Goal: Navigation & Orientation: Find specific page/section

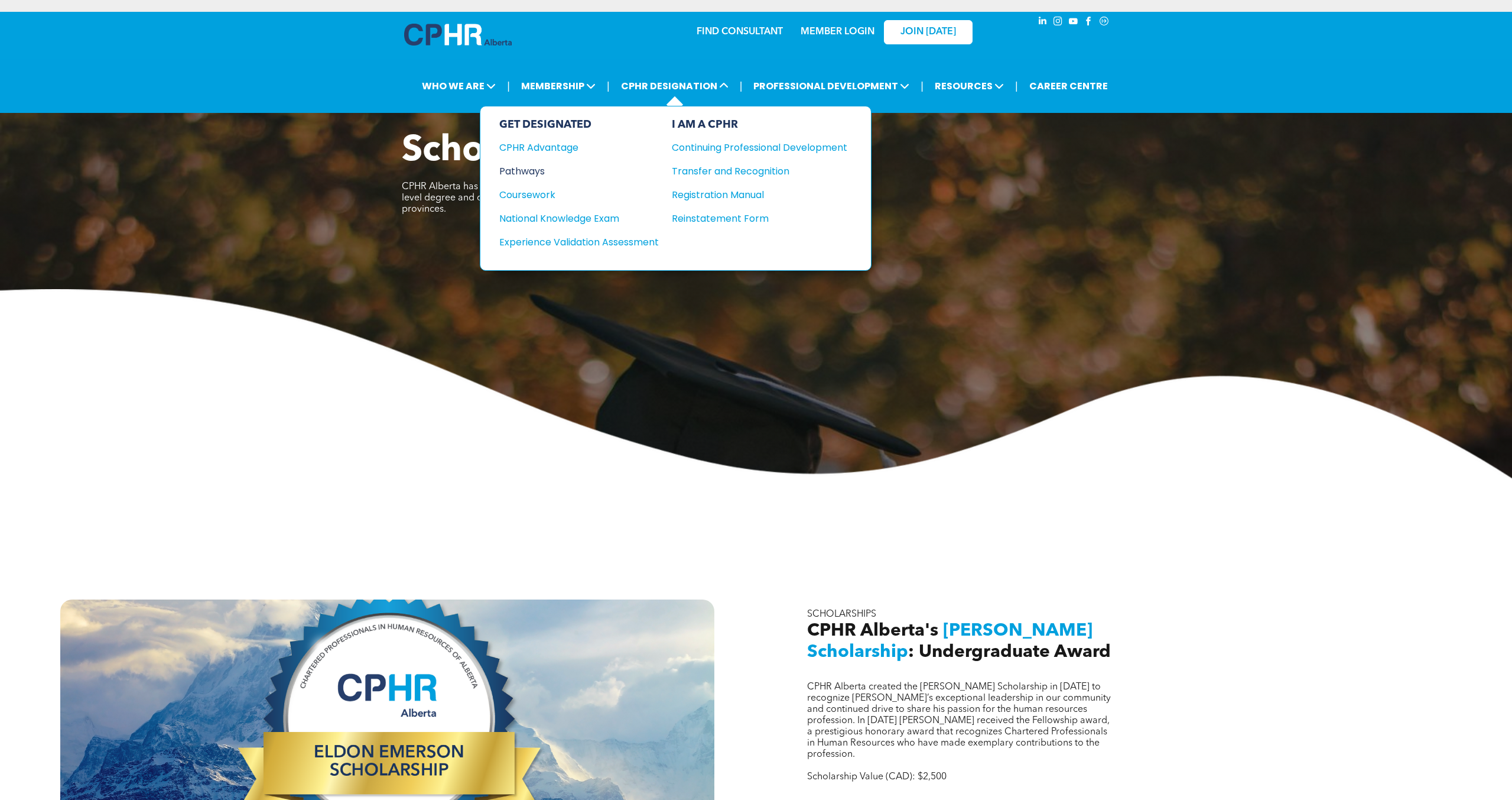
click at [538, 173] on div "Pathways" at bounding box center [571, 170] width 144 height 15
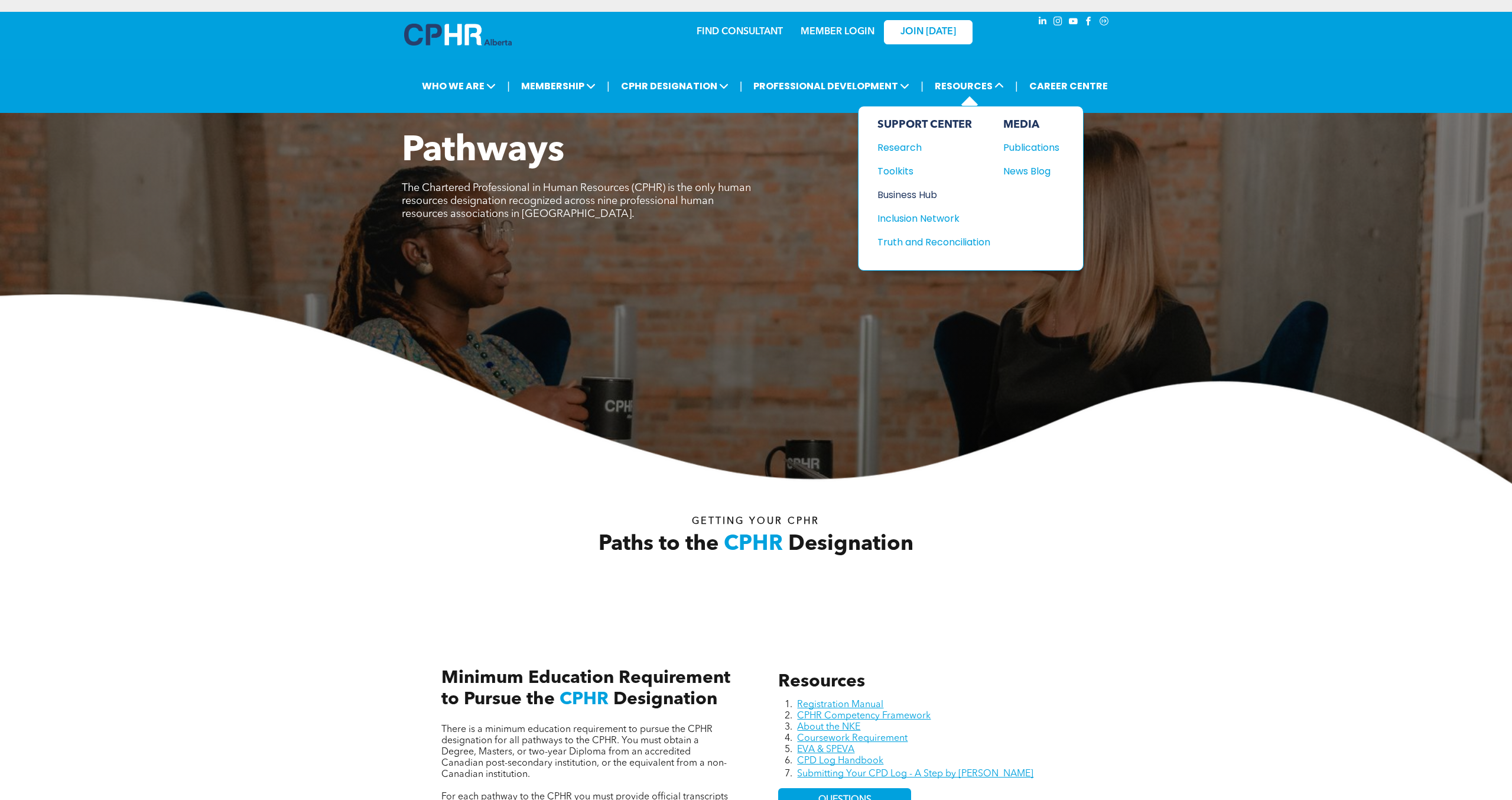
click at [908, 193] on div "Business Hub" at bounding box center [928, 195] width 102 height 15
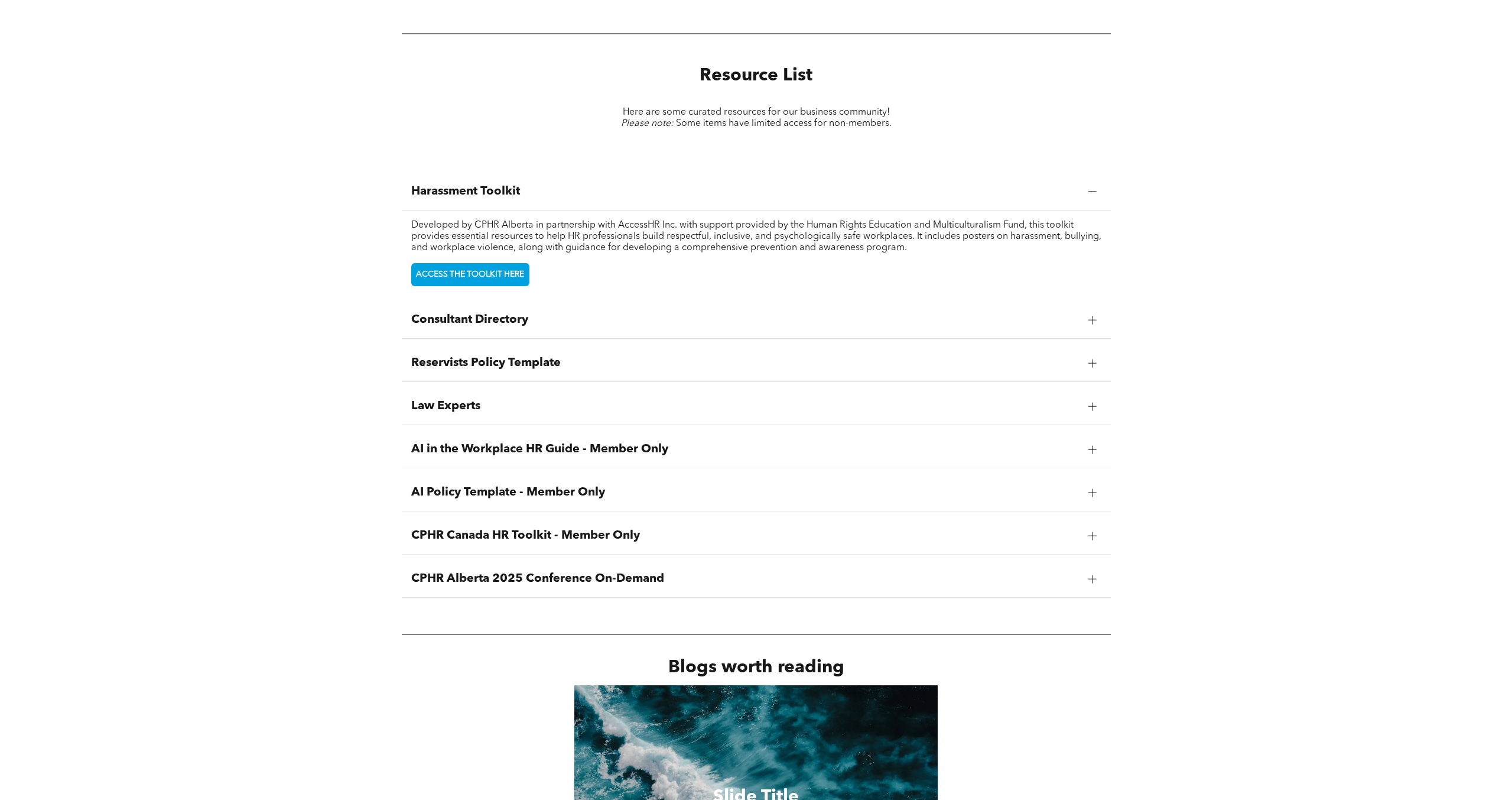
scroll to position [1494, 0]
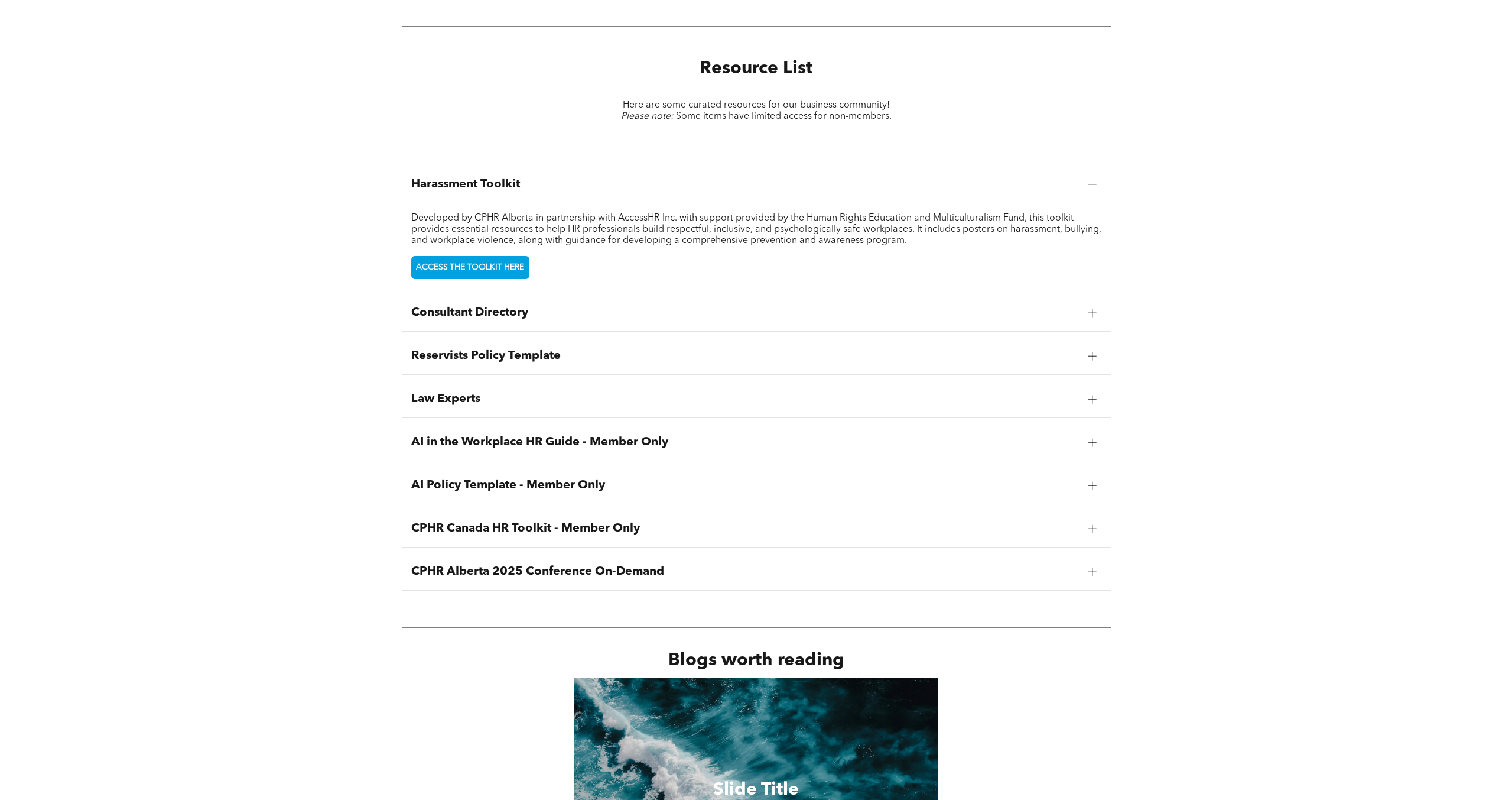
click at [544, 357] on span "Reservists Policy Template" at bounding box center [745, 356] width 668 height 14
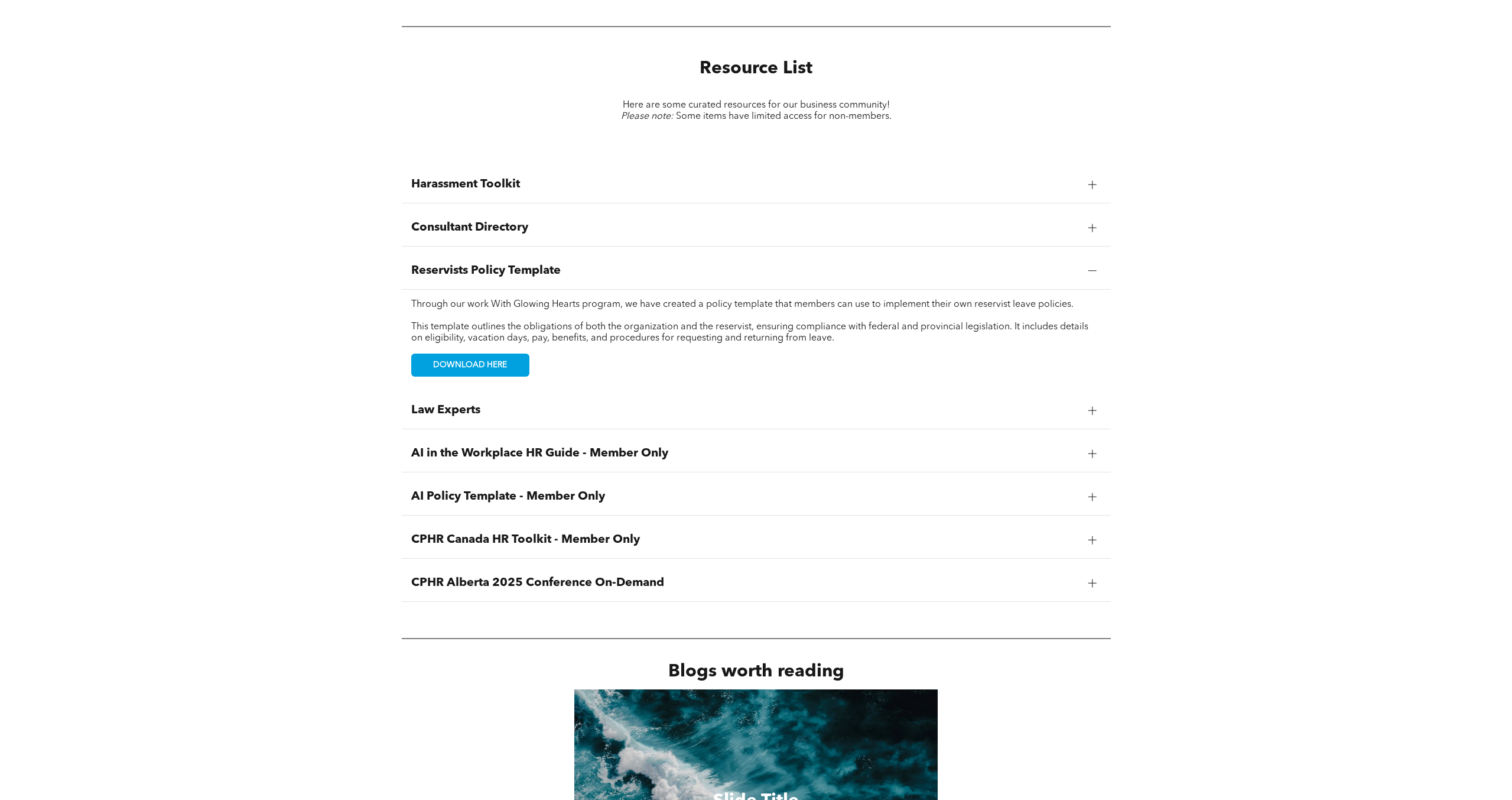
click at [559, 267] on span "Reservists Policy Template" at bounding box center [745, 271] width 668 height 14
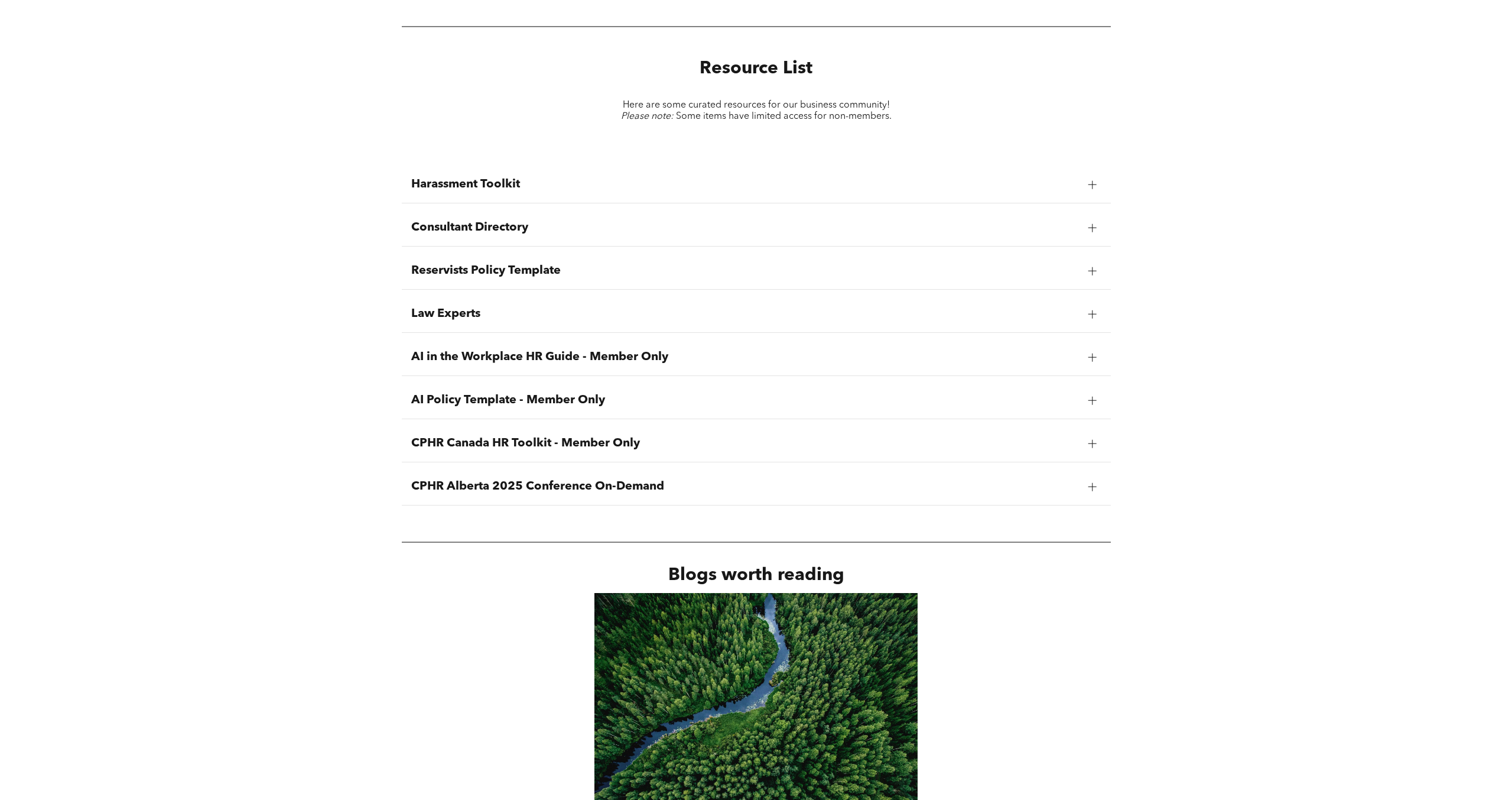
click at [518, 174] on div "Harassment Toolkit" at bounding box center [756, 184] width 709 height 37
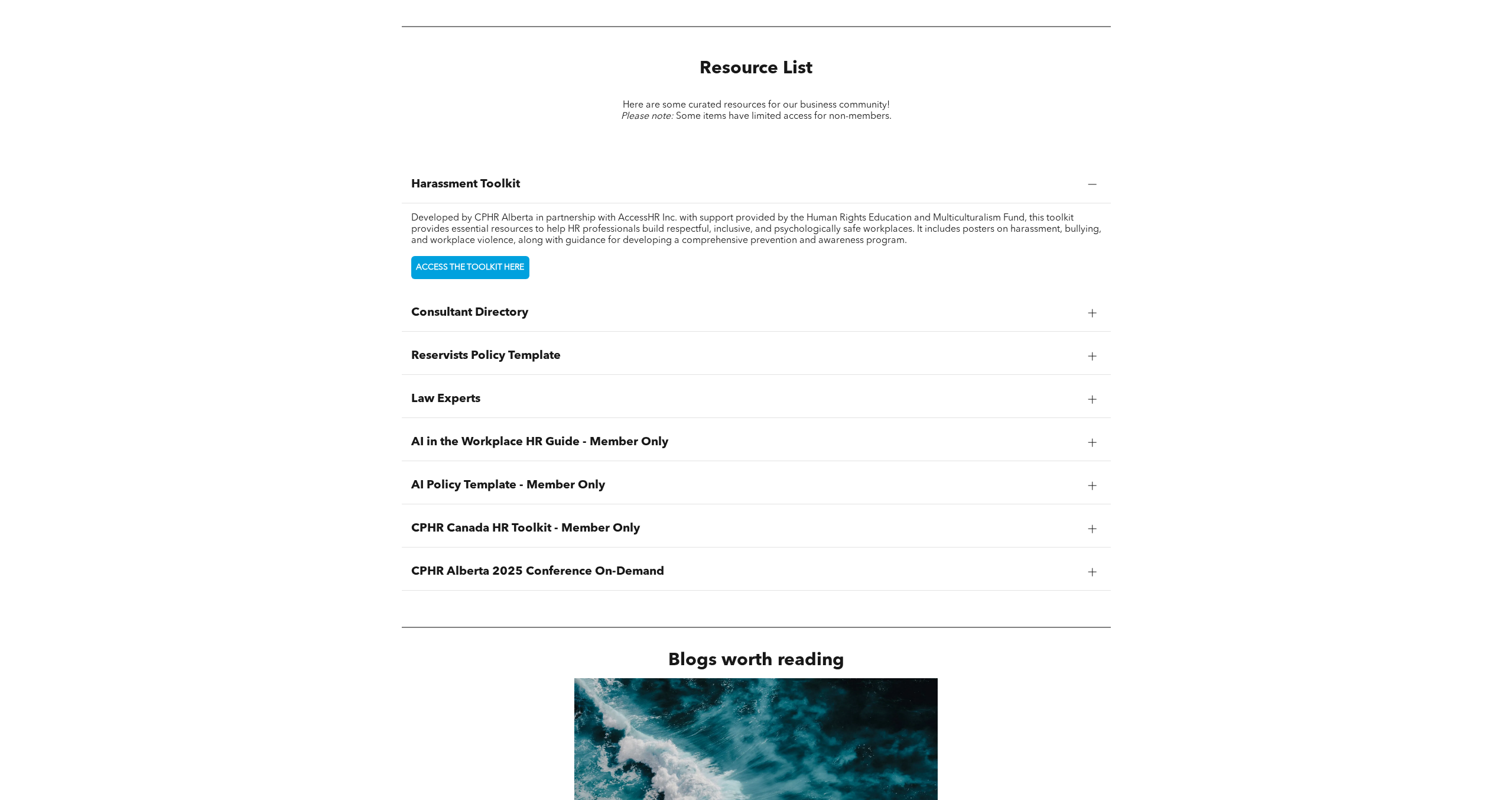
click at [518, 174] on div "Harassment Toolkit" at bounding box center [756, 184] width 709 height 37
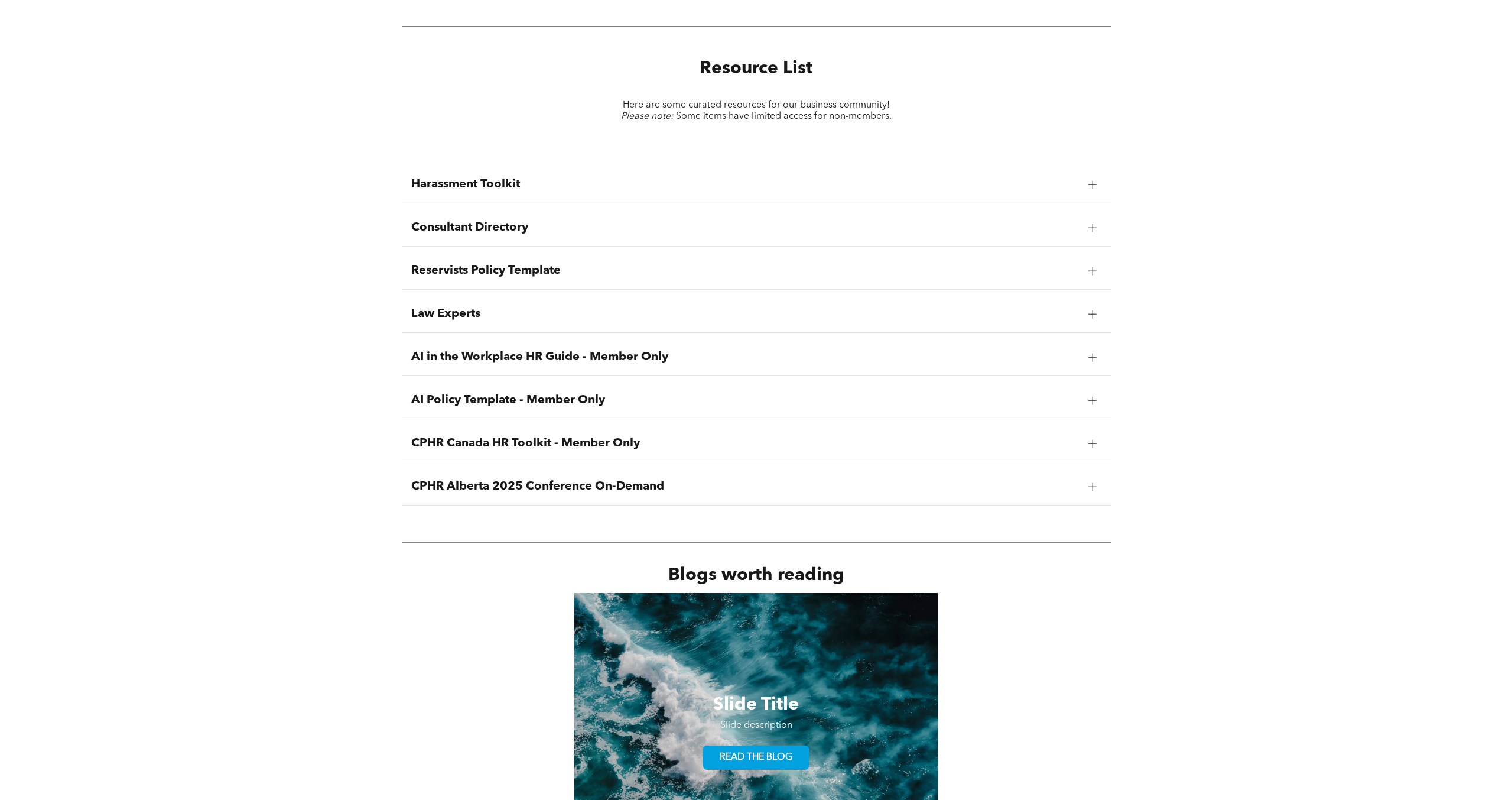
click at [438, 308] on span "Law Experts" at bounding box center [745, 314] width 668 height 14
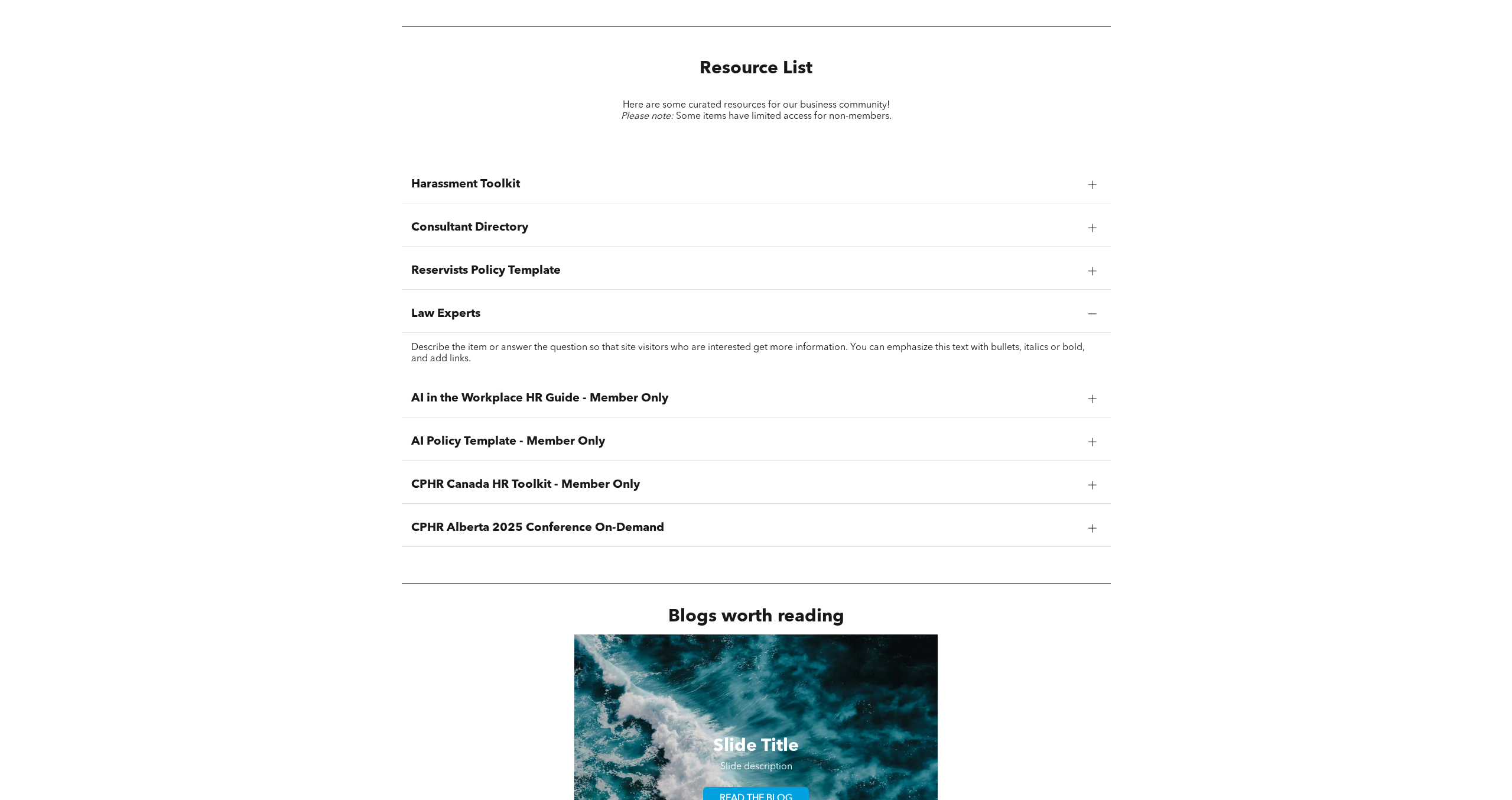
click at [438, 308] on span "Law Experts" at bounding box center [745, 314] width 668 height 14
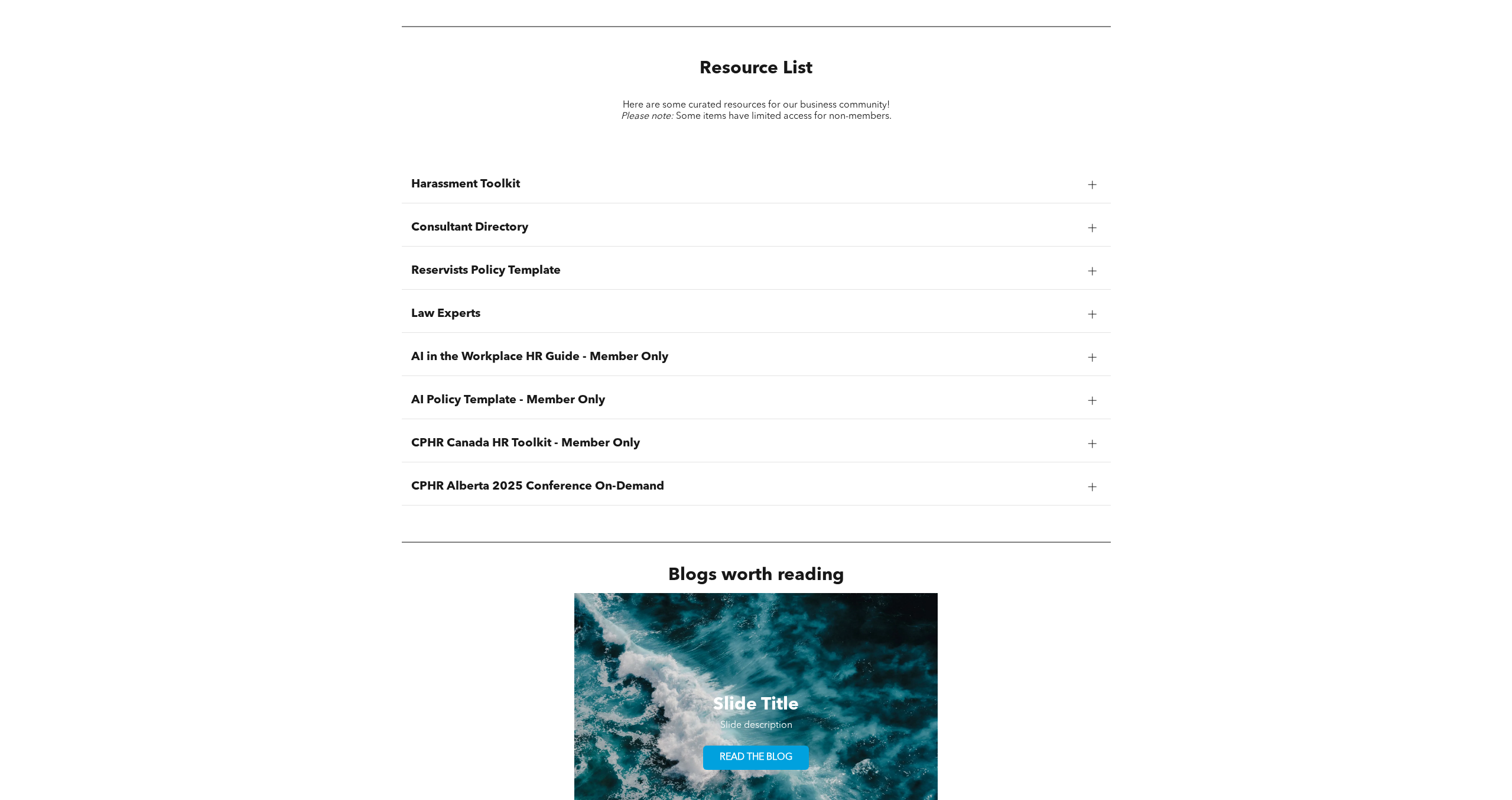
click at [527, 359] on span "AI in the Workplace HR Guide - Member Only" at bounding box center [745, 357] width 668 height 14
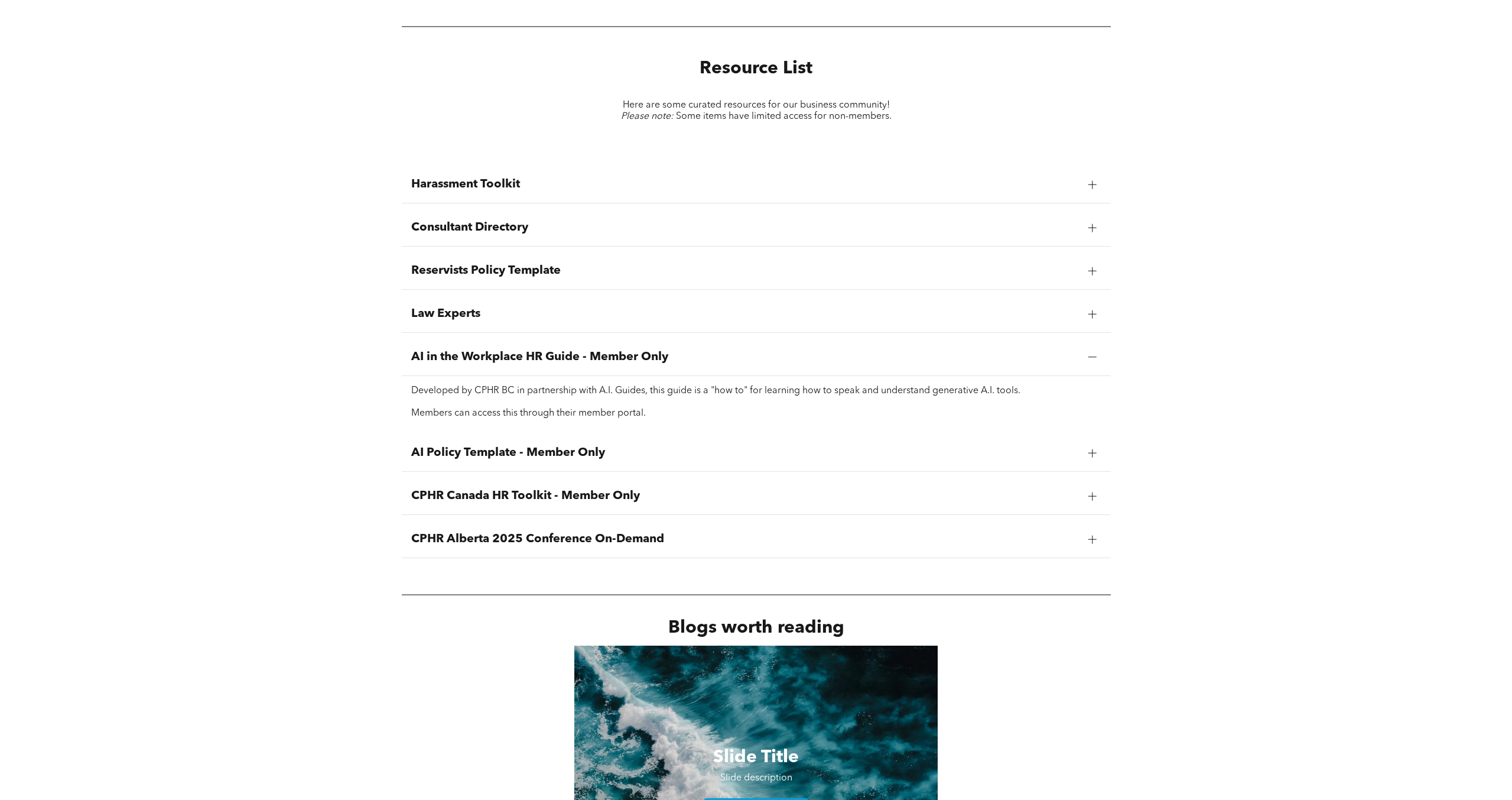
click at [527, 359] on span "AI in the Workplace HR Guide - Member Only" at bounding box center [745, 357] width 668 height 14
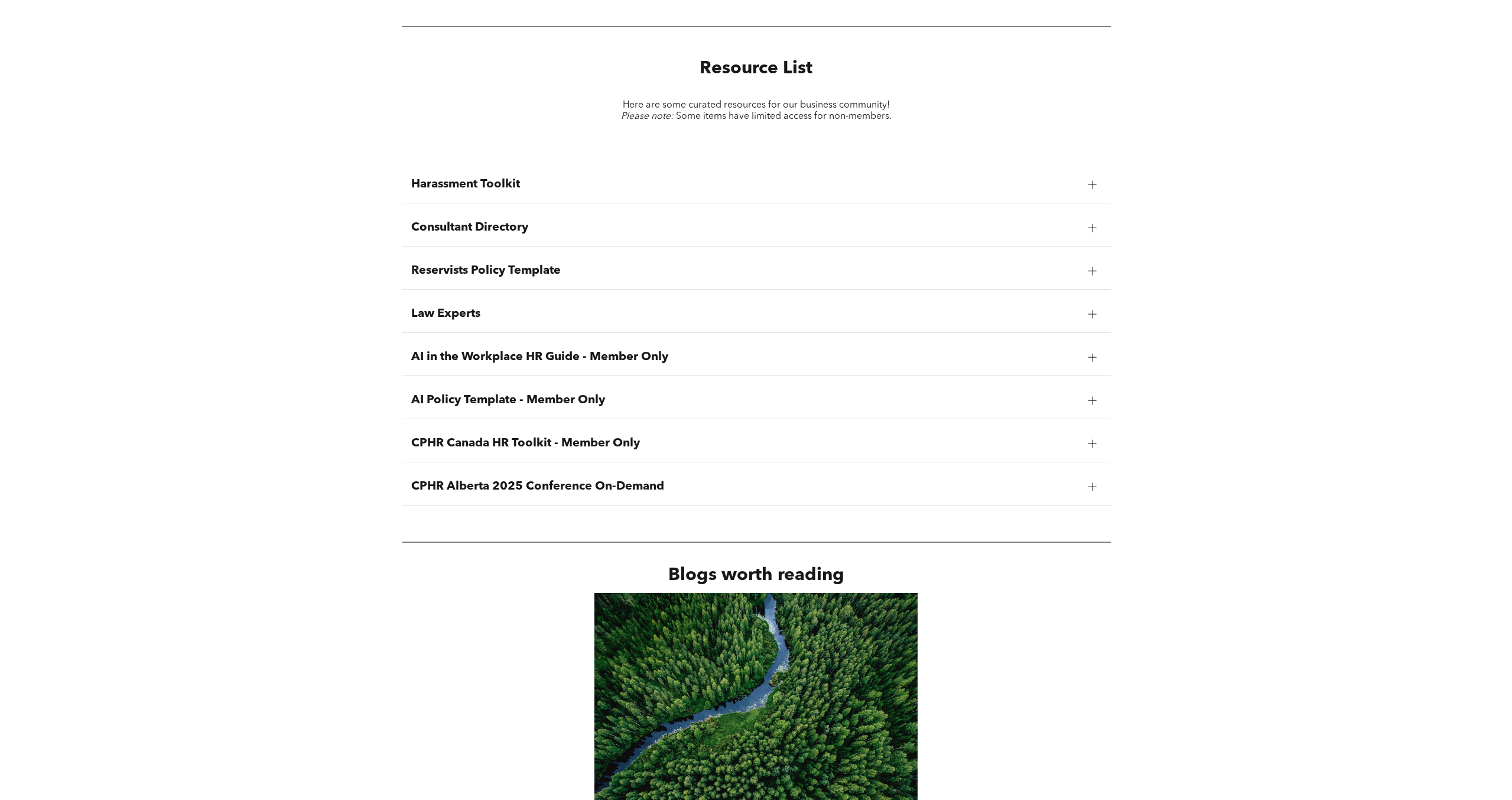
click at [604, 445] on span "CPHR Canada HR Toolkit - Member Only" at bounding box center [745, 443] width 668 height 14
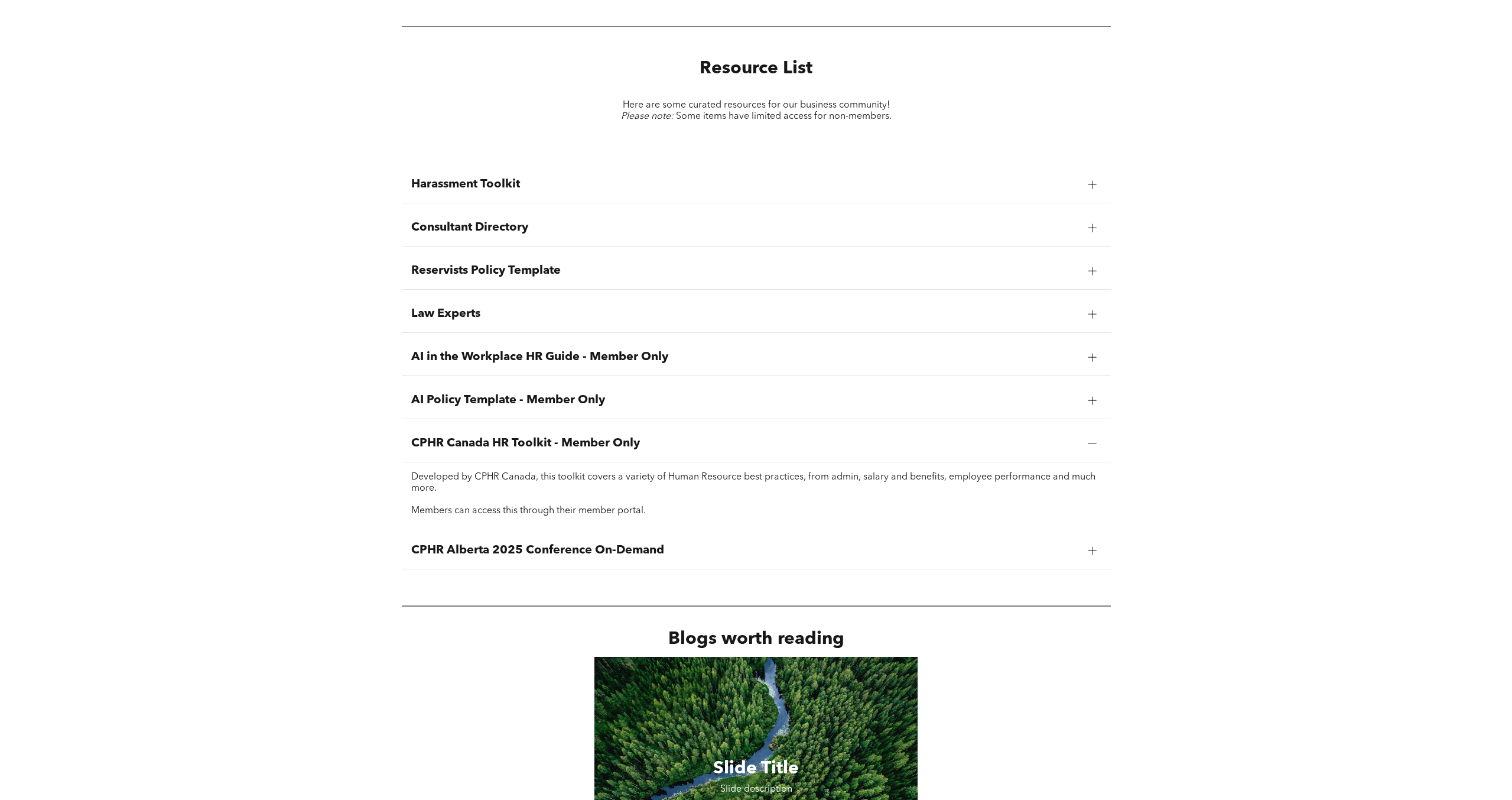
click at [605, 442] on span "CPHR Canada HR Toolkit - Member Only" at bounding box center [745, 443] width 668 height 14
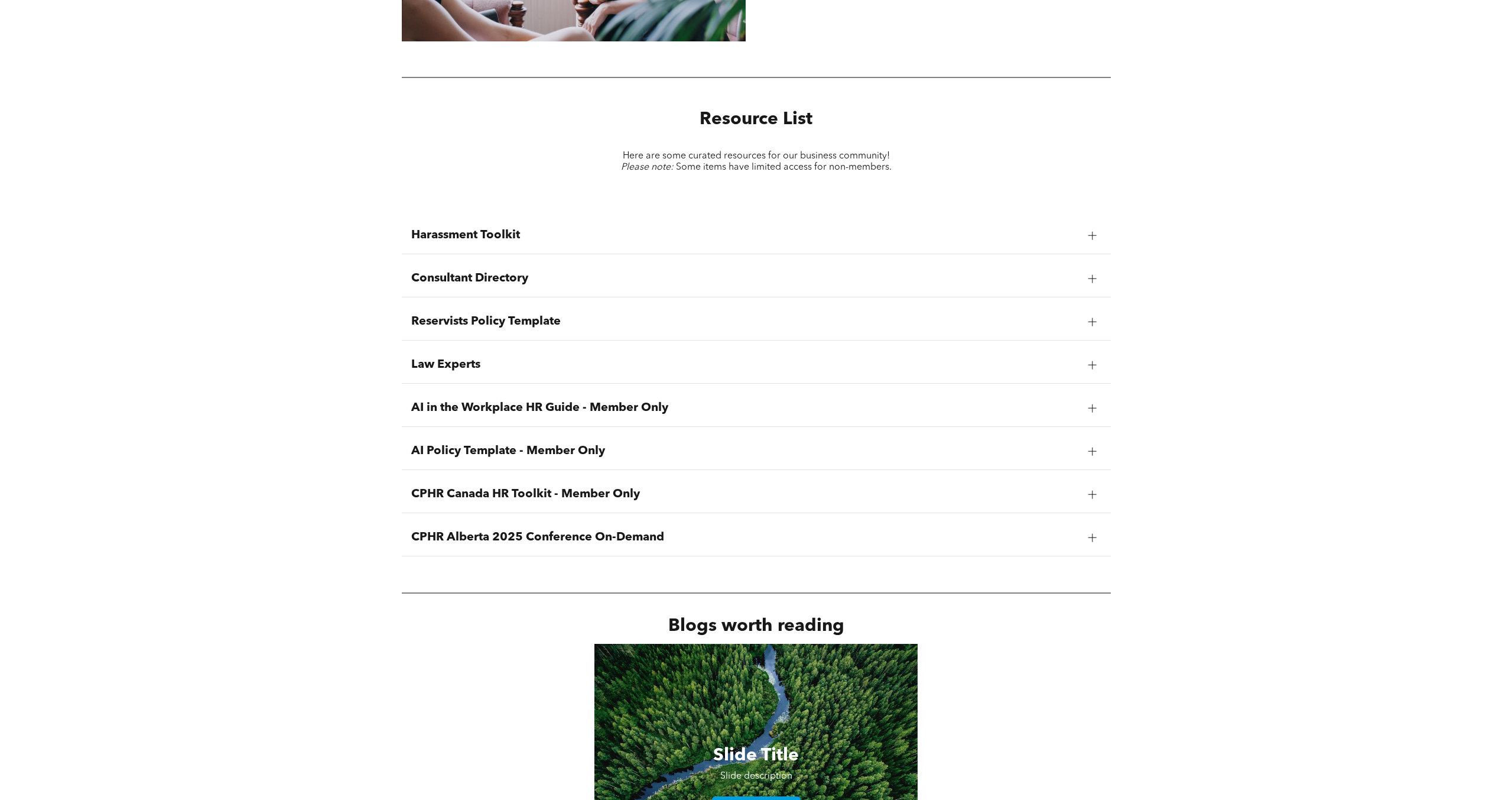
scroll to position [1775, 0]
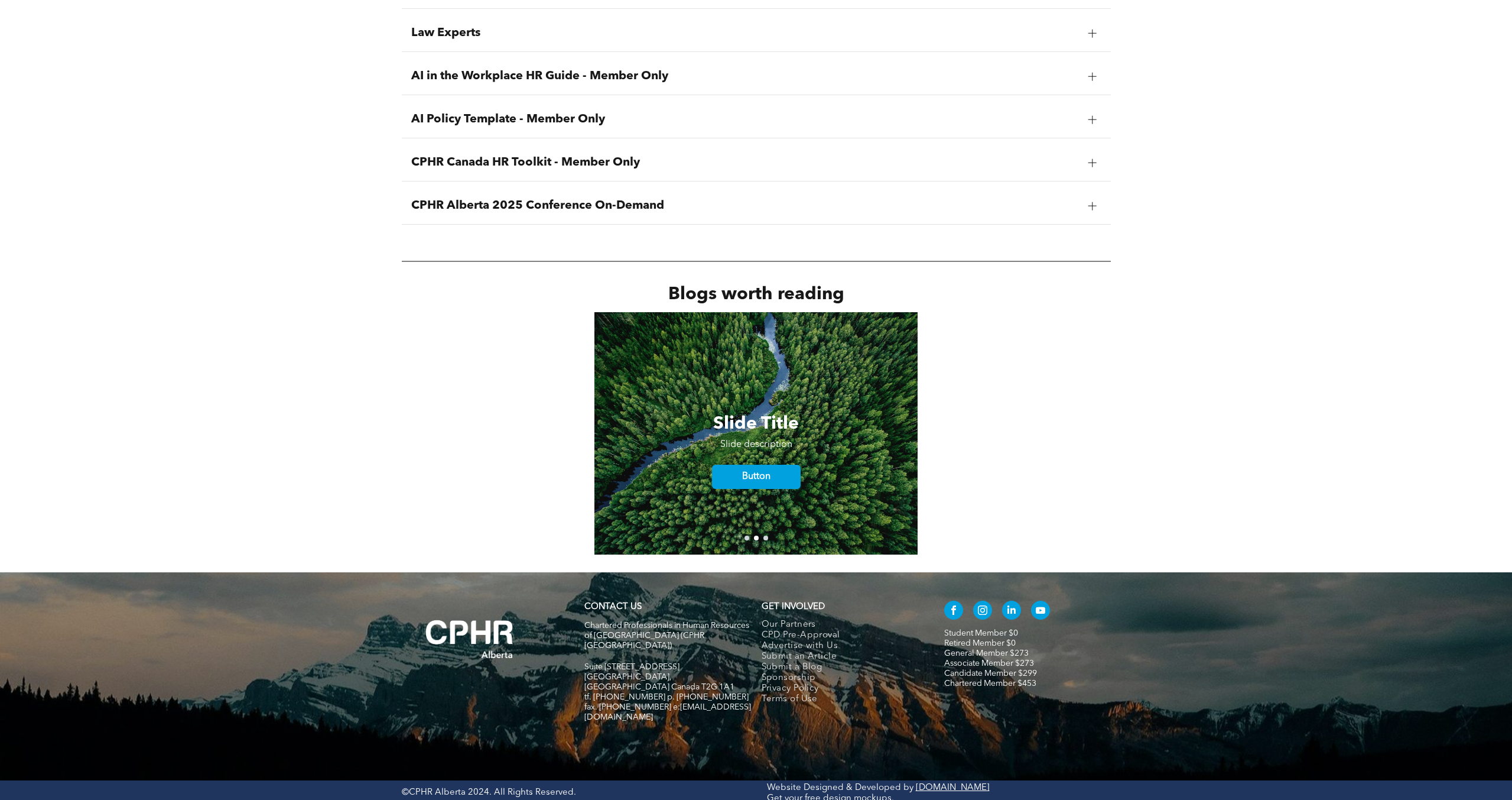
click at [763, 532] on div "Slide Title Slide description Button" at bounding box center [756, 440] width 1489 height 186
drag, startPoint x: 731, startPoint y: 497, endPoint x: 832, endPoint y: 482, distance: 102.1
click at [862, 489] on div "Slide Title Slide description Button" at bounding box center [756, 440] width 1489 height 186
click at [745, 537] on button "go to slide 1" at bounding box center [747, 538] width 5 height 5
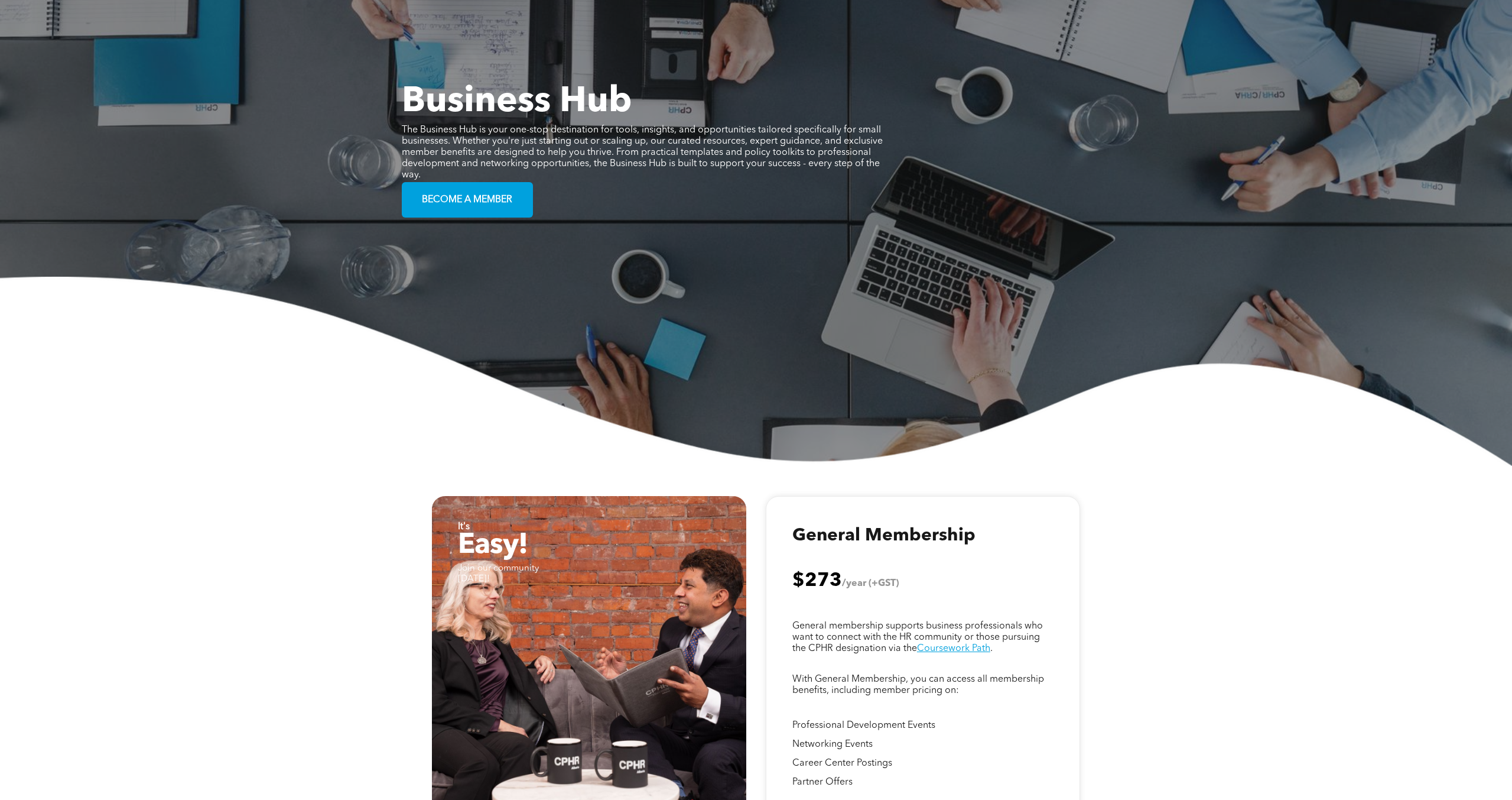
scroll to position [0, 0]
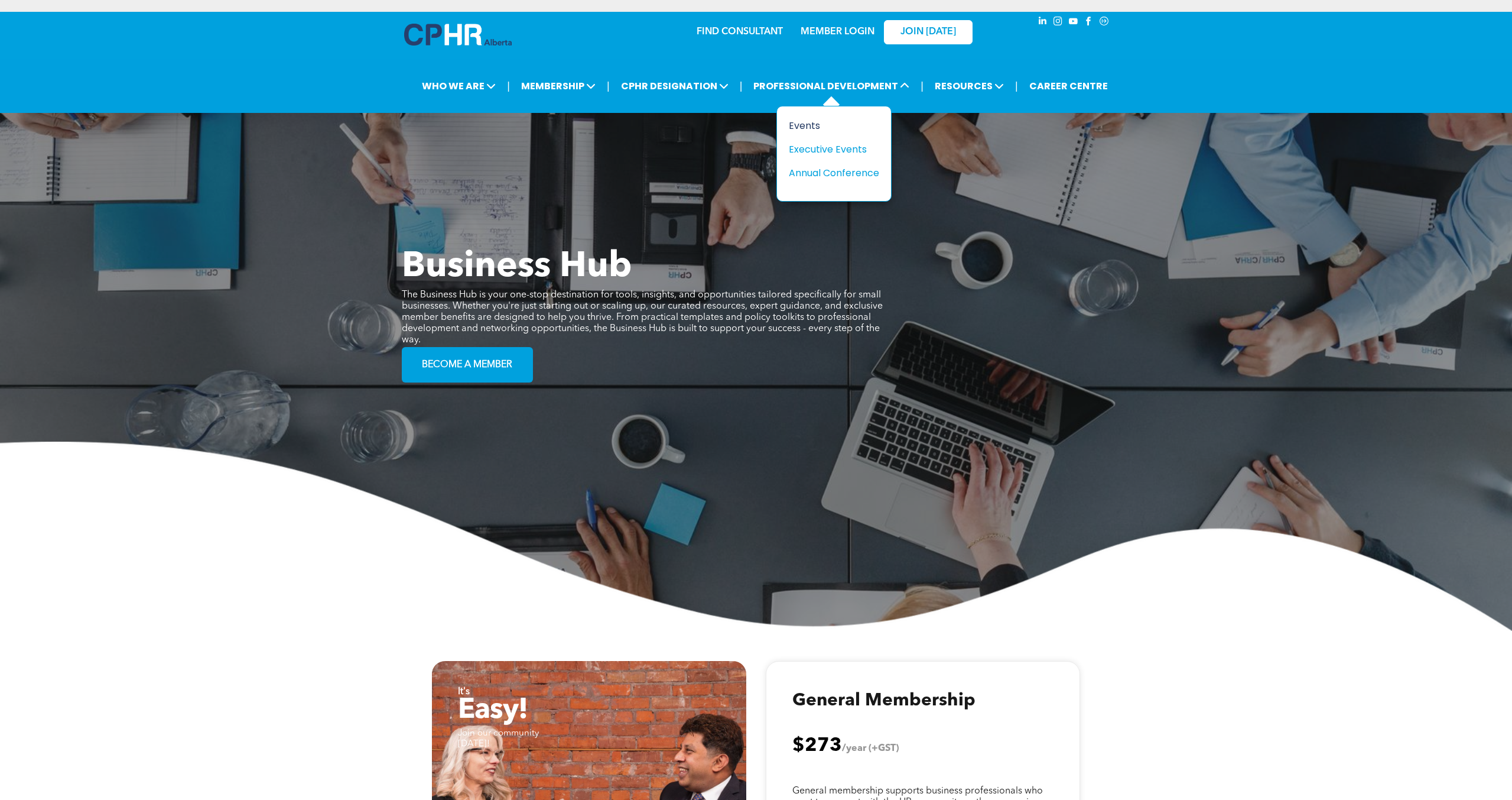
click at [805, 123] on div "Events" at bounding box center [830, 125] width 82 height 15
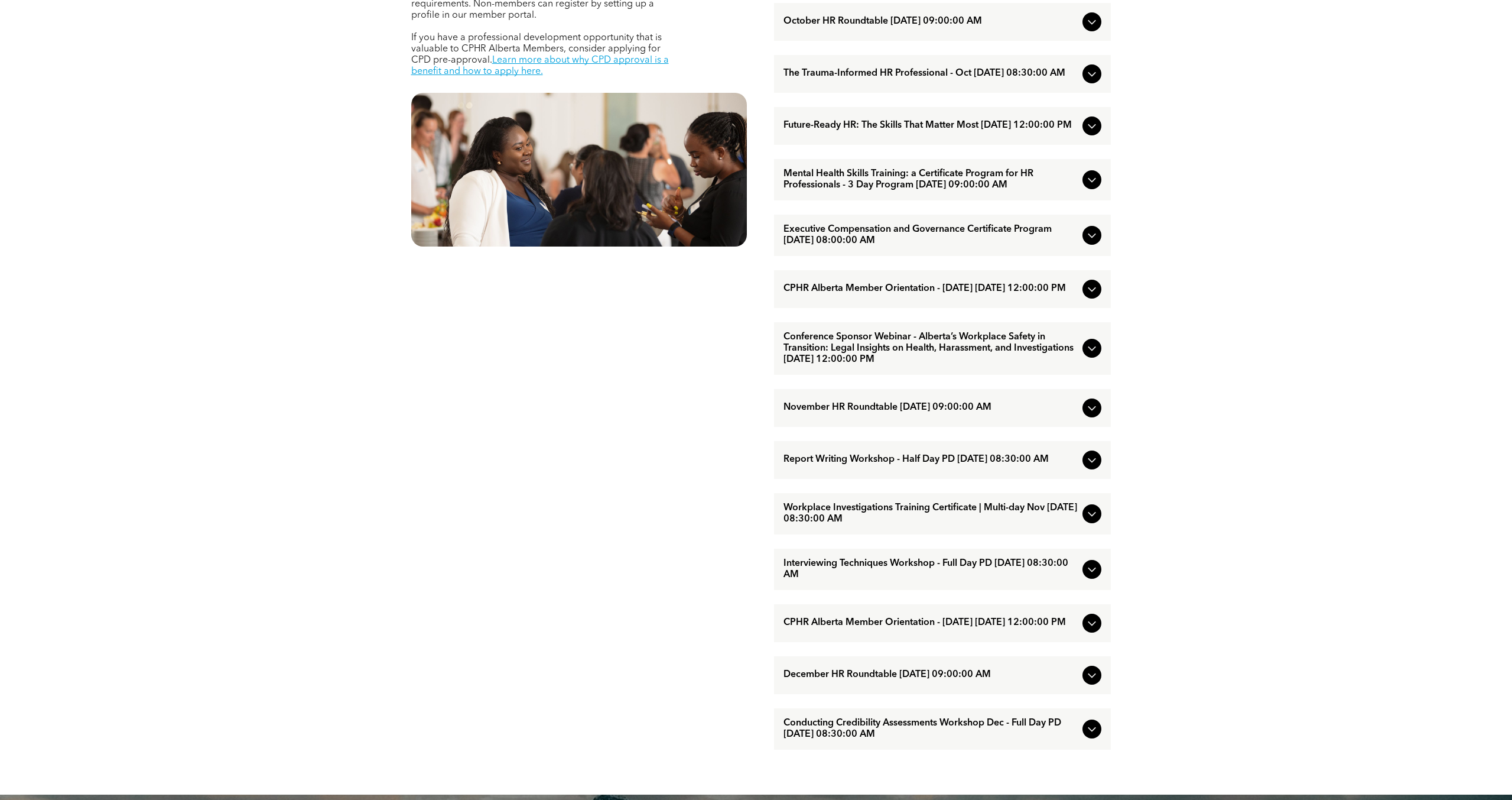
scroll to position [598, 0]
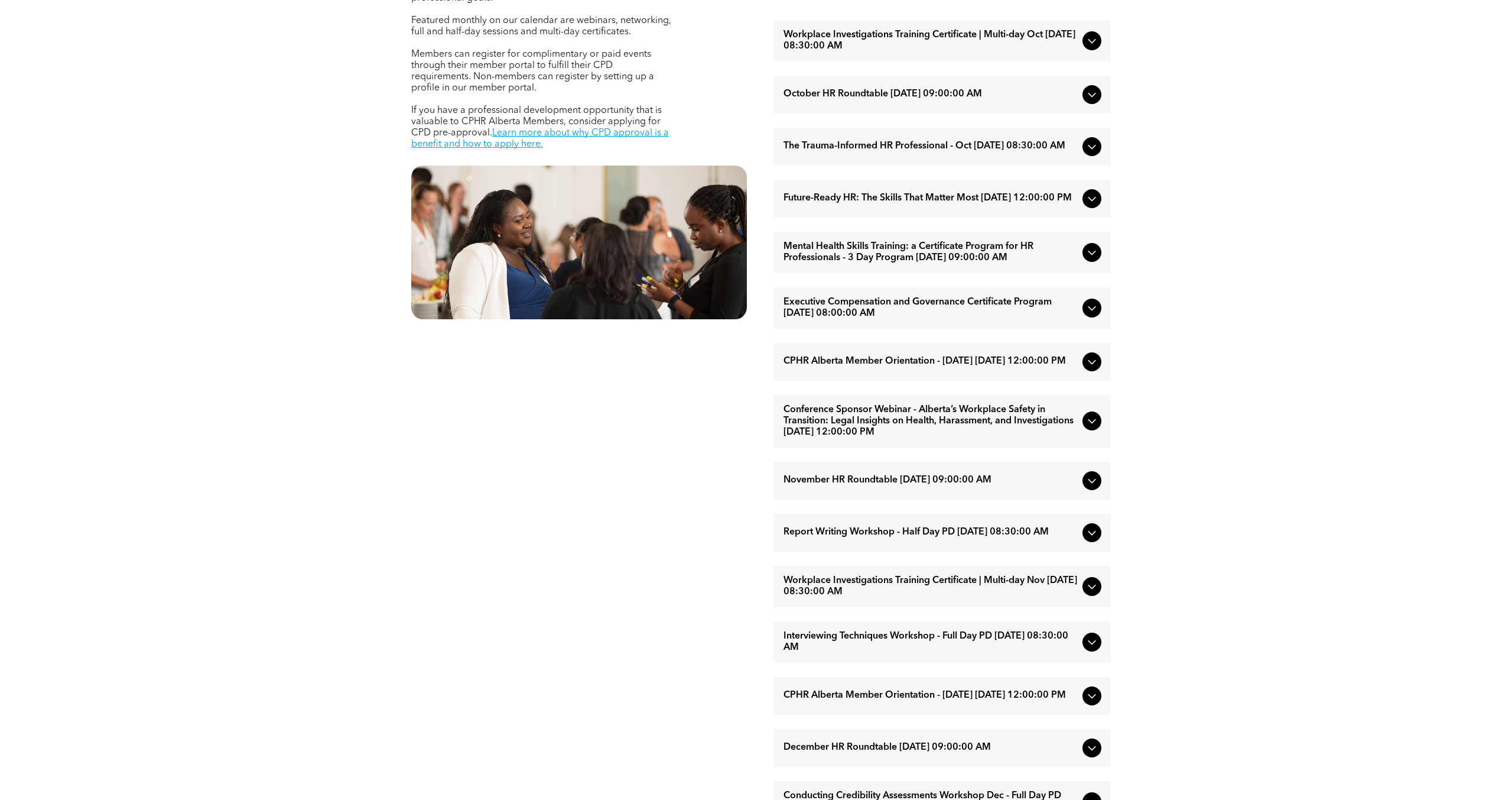
click at [984, 204] on span "Future-Ready HR: The Skills That Matter Most October/15/2025 12:00:00 PM" at bounding box center [931, 198] width 294 height 11
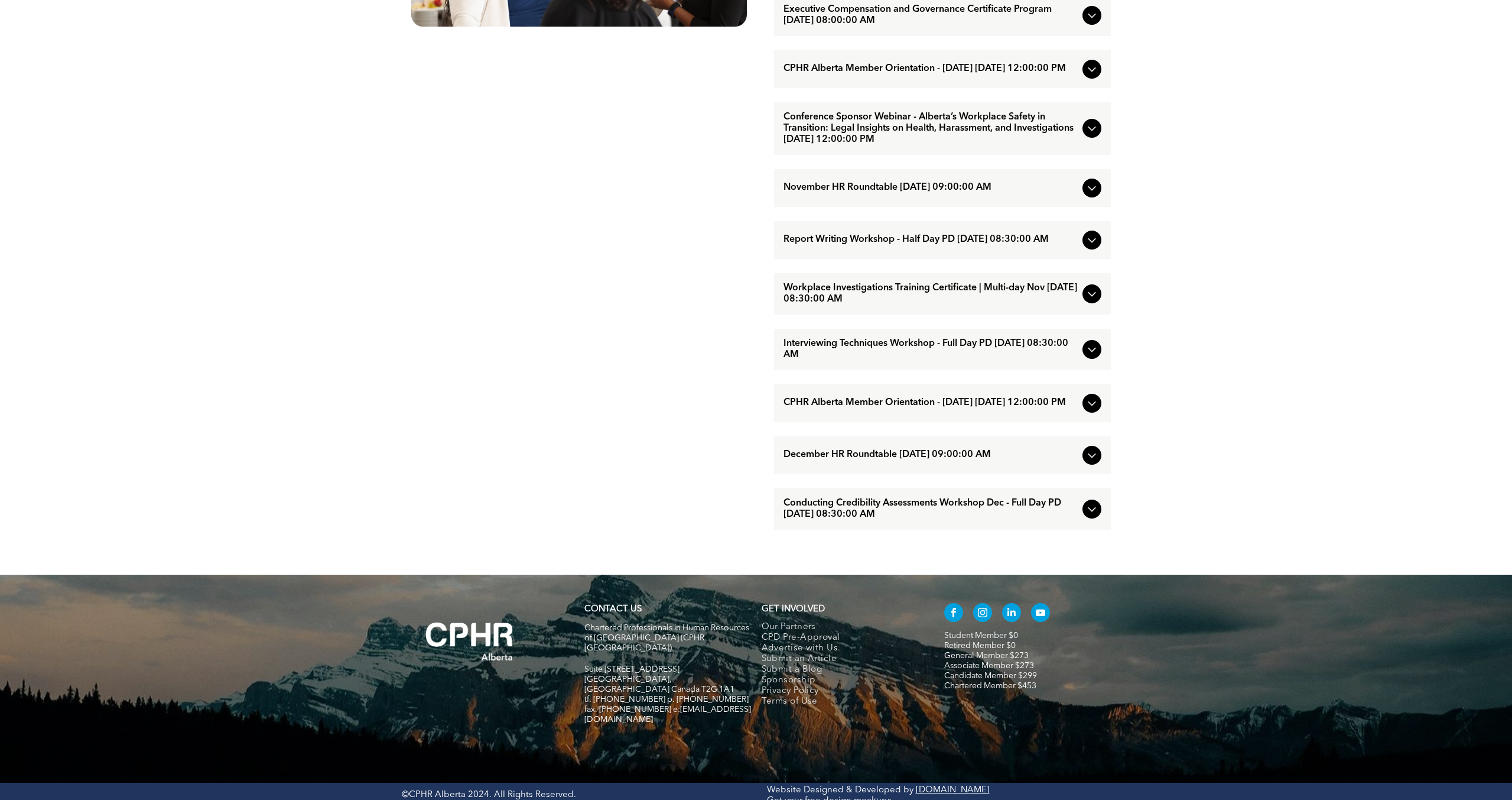
scroll to position [915, 0]
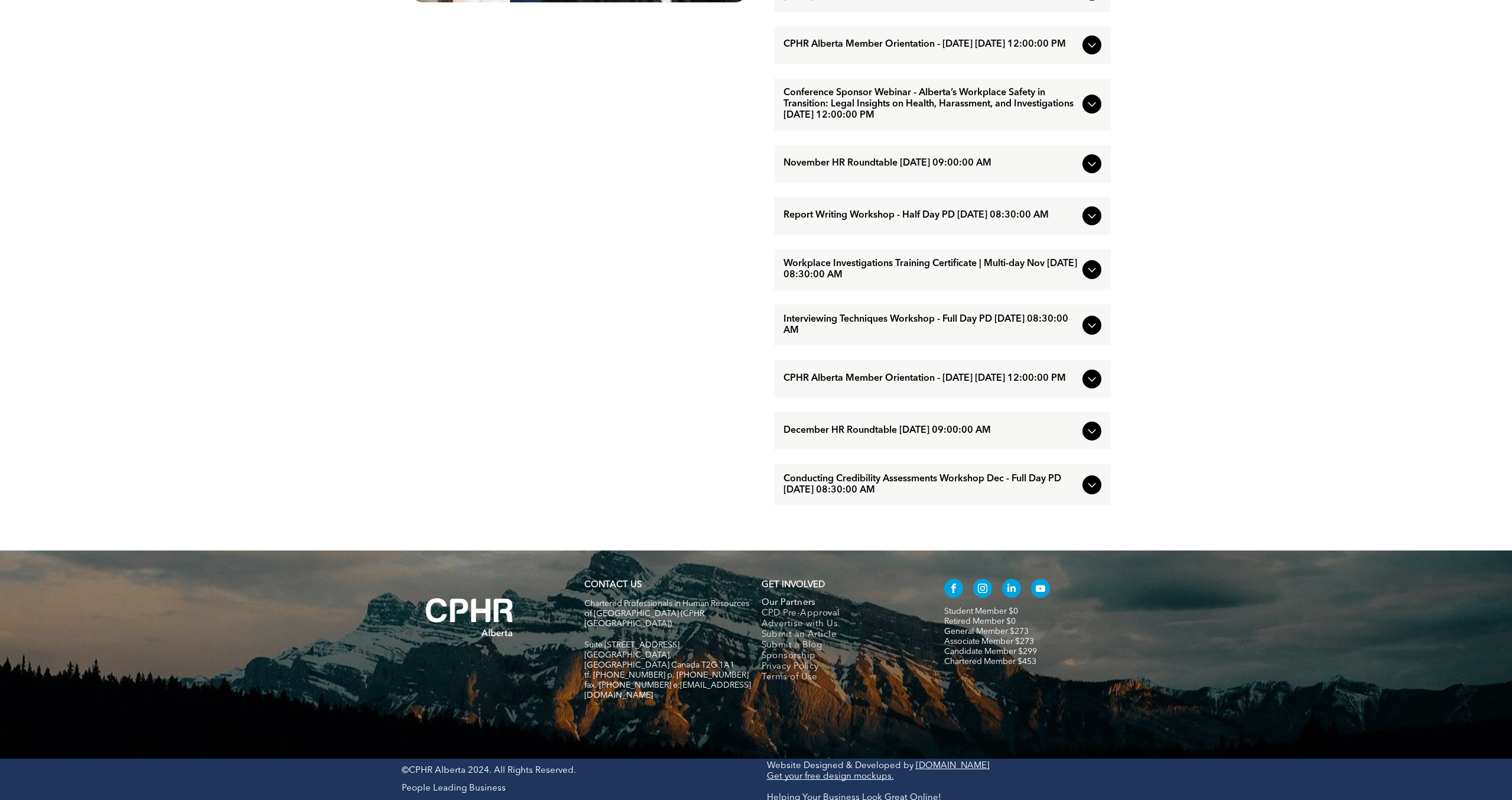
click at [793, 608] on span "Our Partners" at bounding box center [789, 603] width 54 height 11
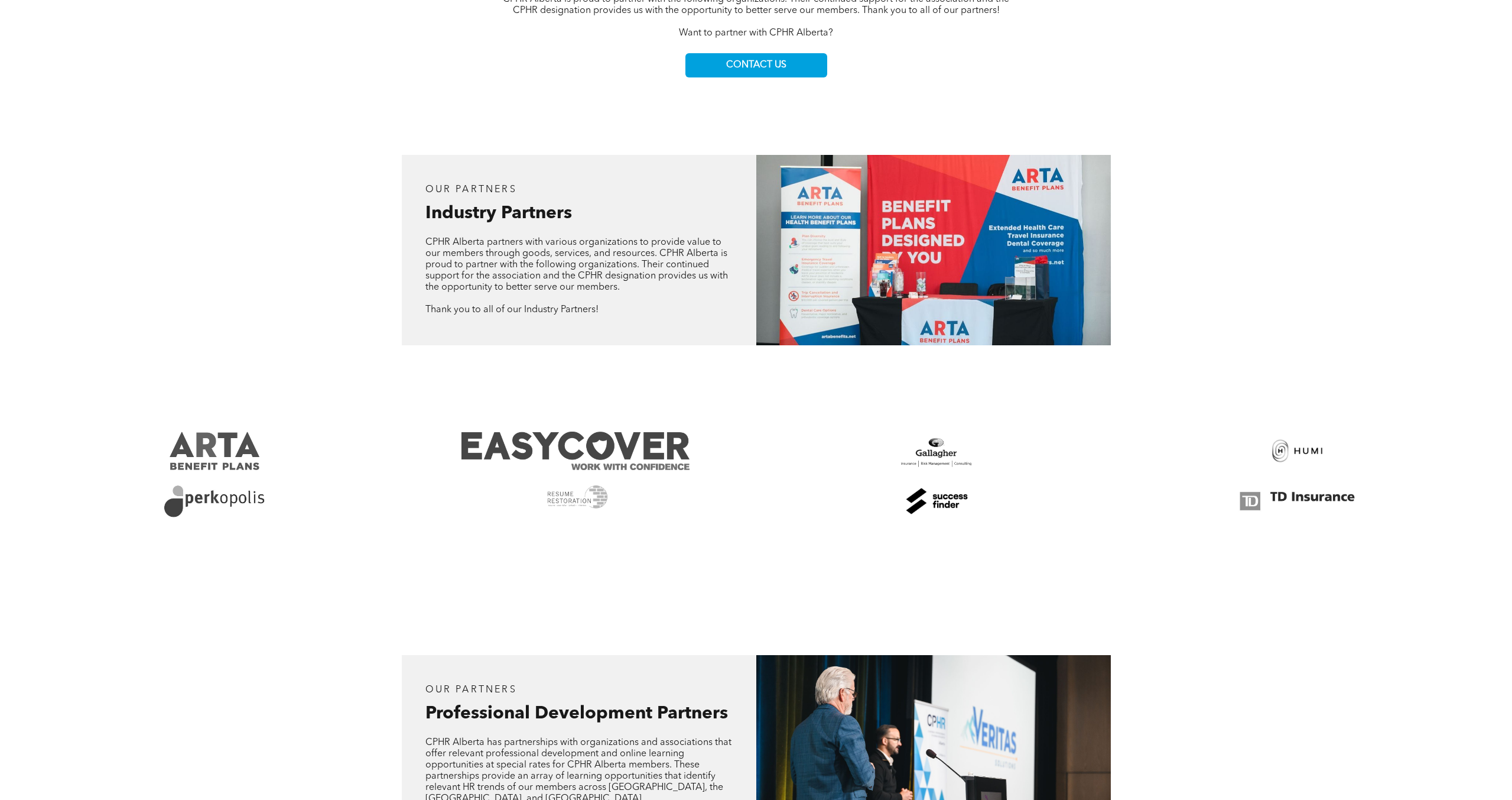
scroll to position [546, 0]
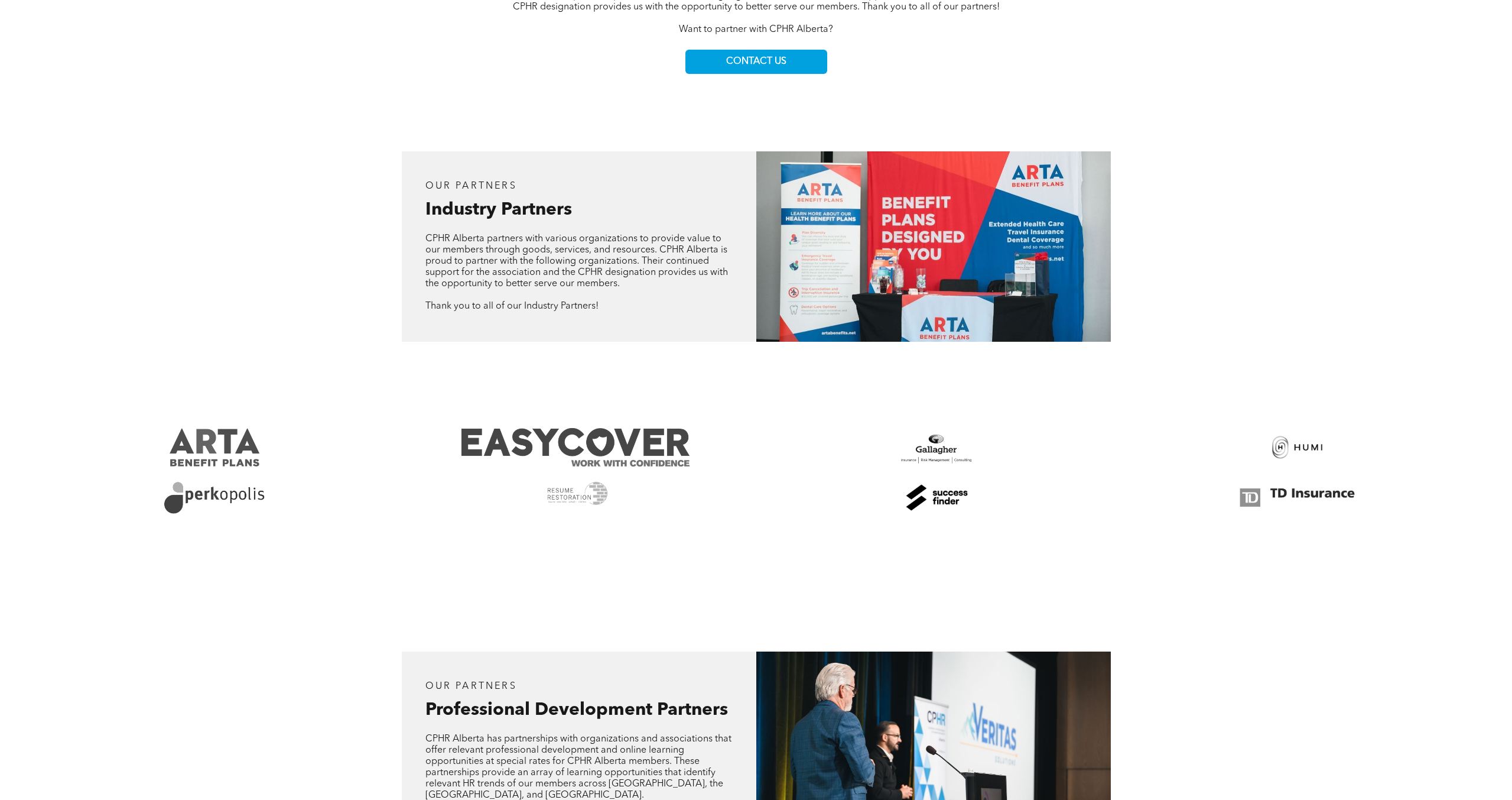
click at [941, 498] on link at bounding box center [937, 496] width 349 height 38
click at [1298, 439] on link at bounding box center [1297, 447] width 349 height 38
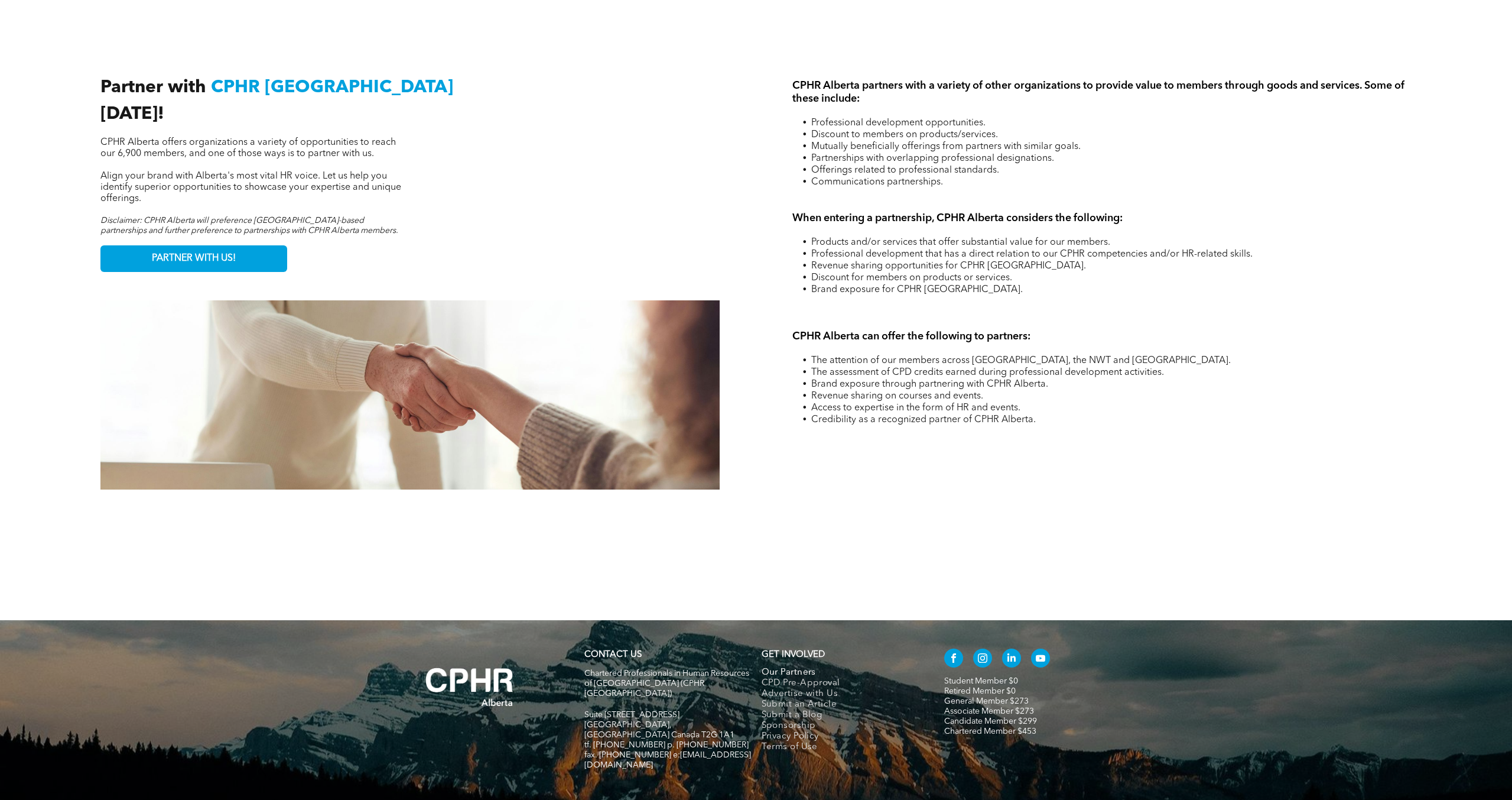
scroll to position [1793, 0]
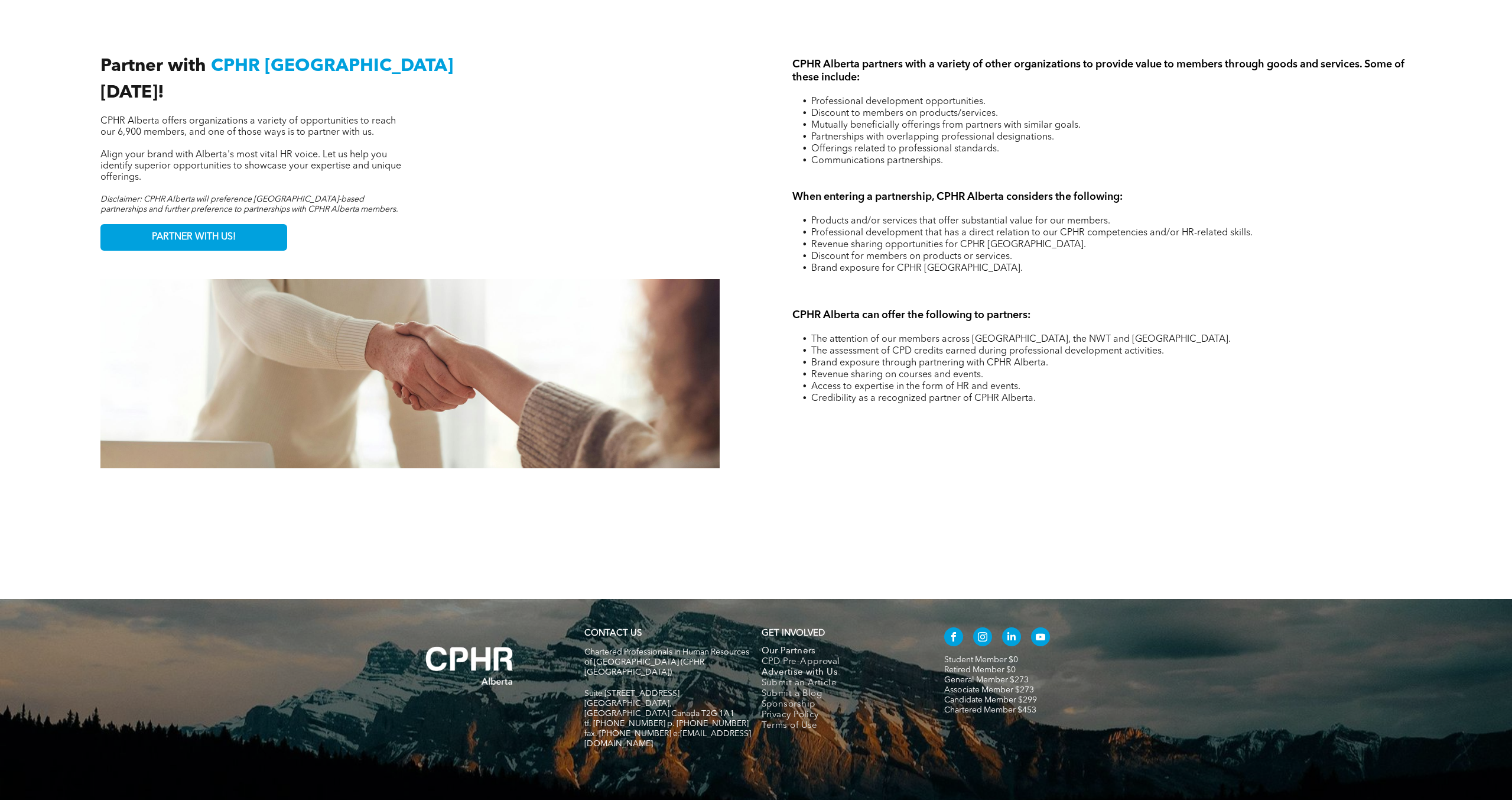
click at [780, 667] on span "Advertise with Us" at bounding box center [800, 672] width 77 height 11
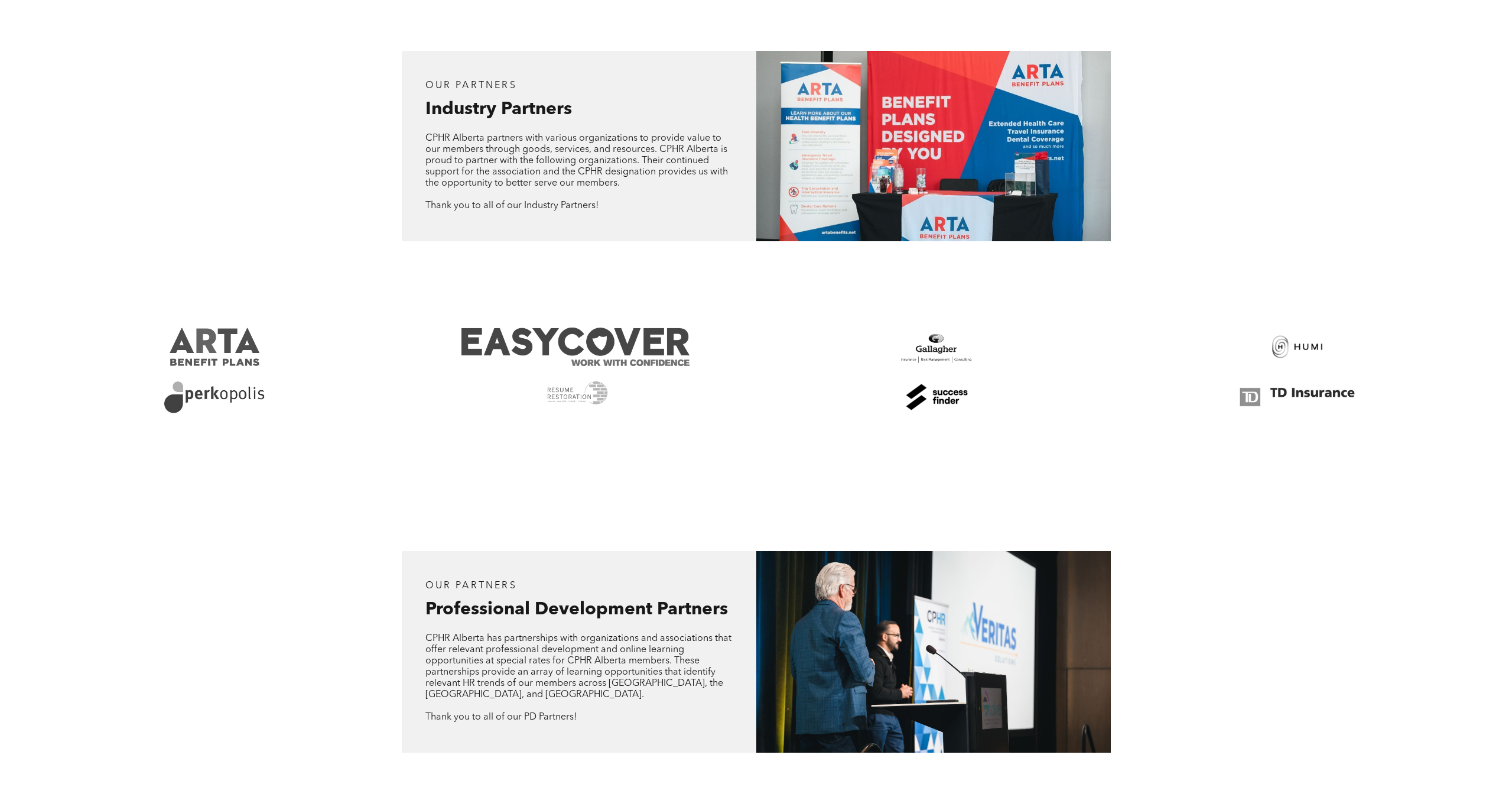
scroll to position [0, 0]
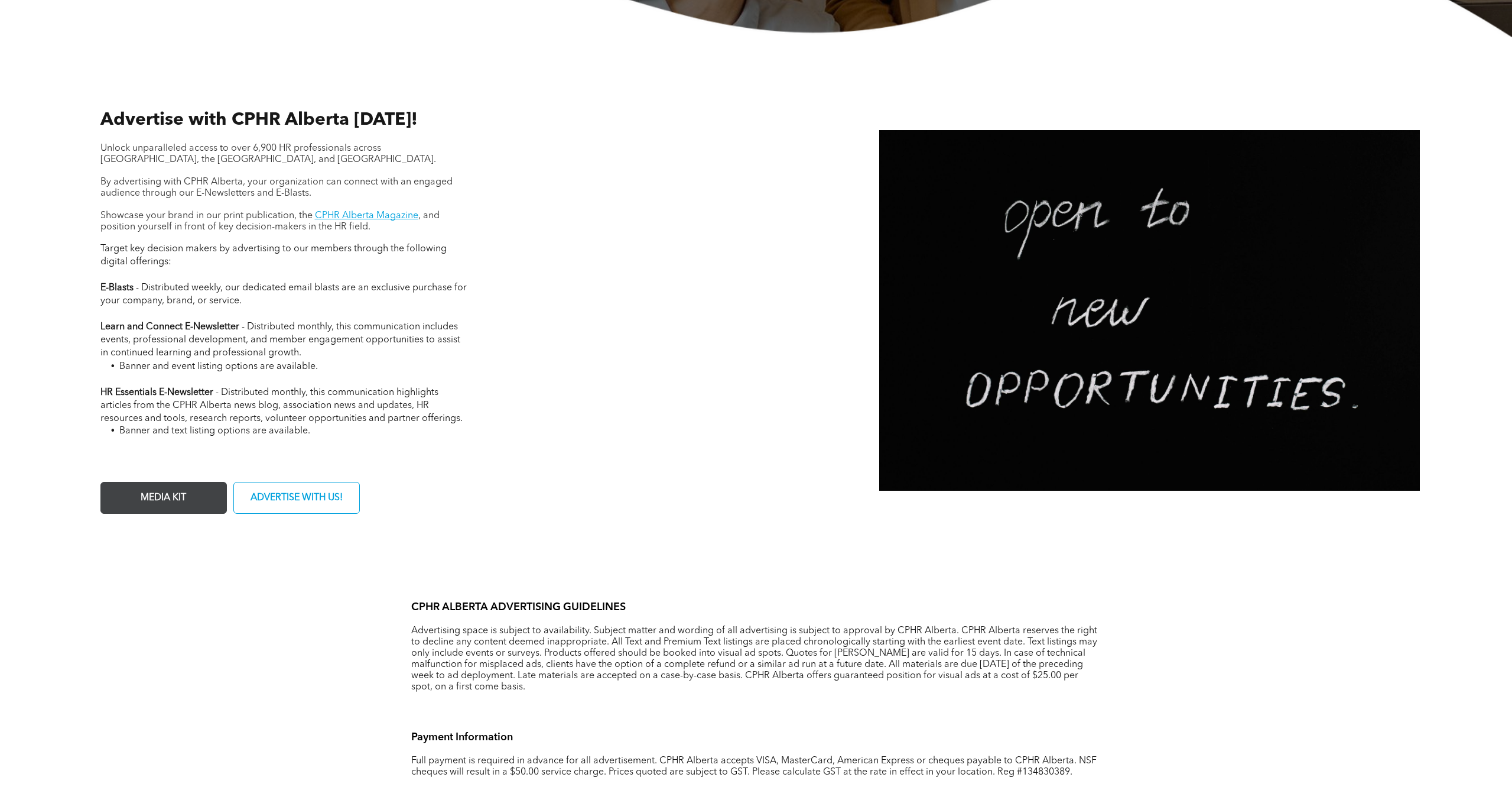
scroll to position [433, 0]
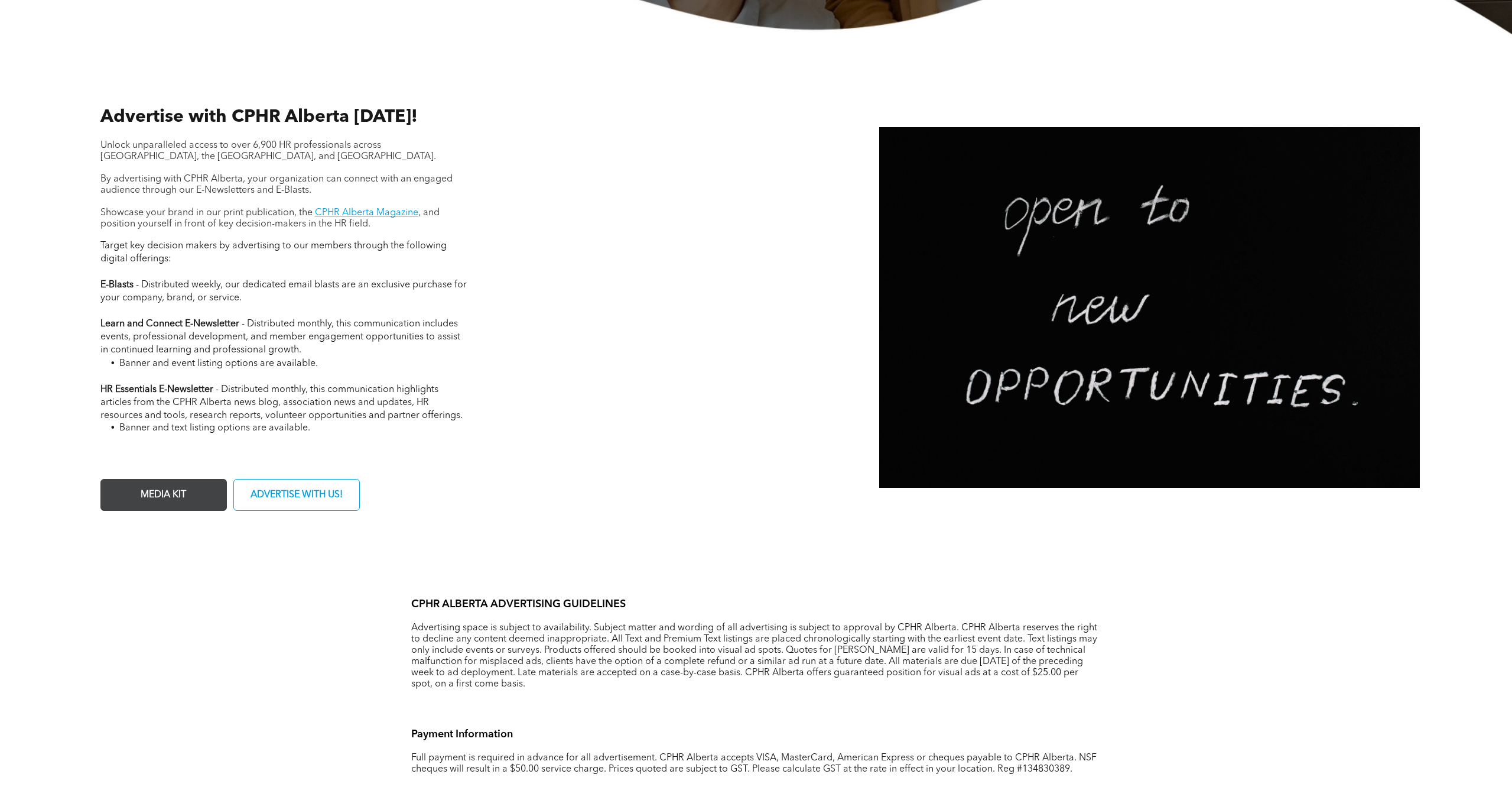
click at [161, 497] on span "MEDIA KIT" at bounding box center [163, 495] width 54 height 23
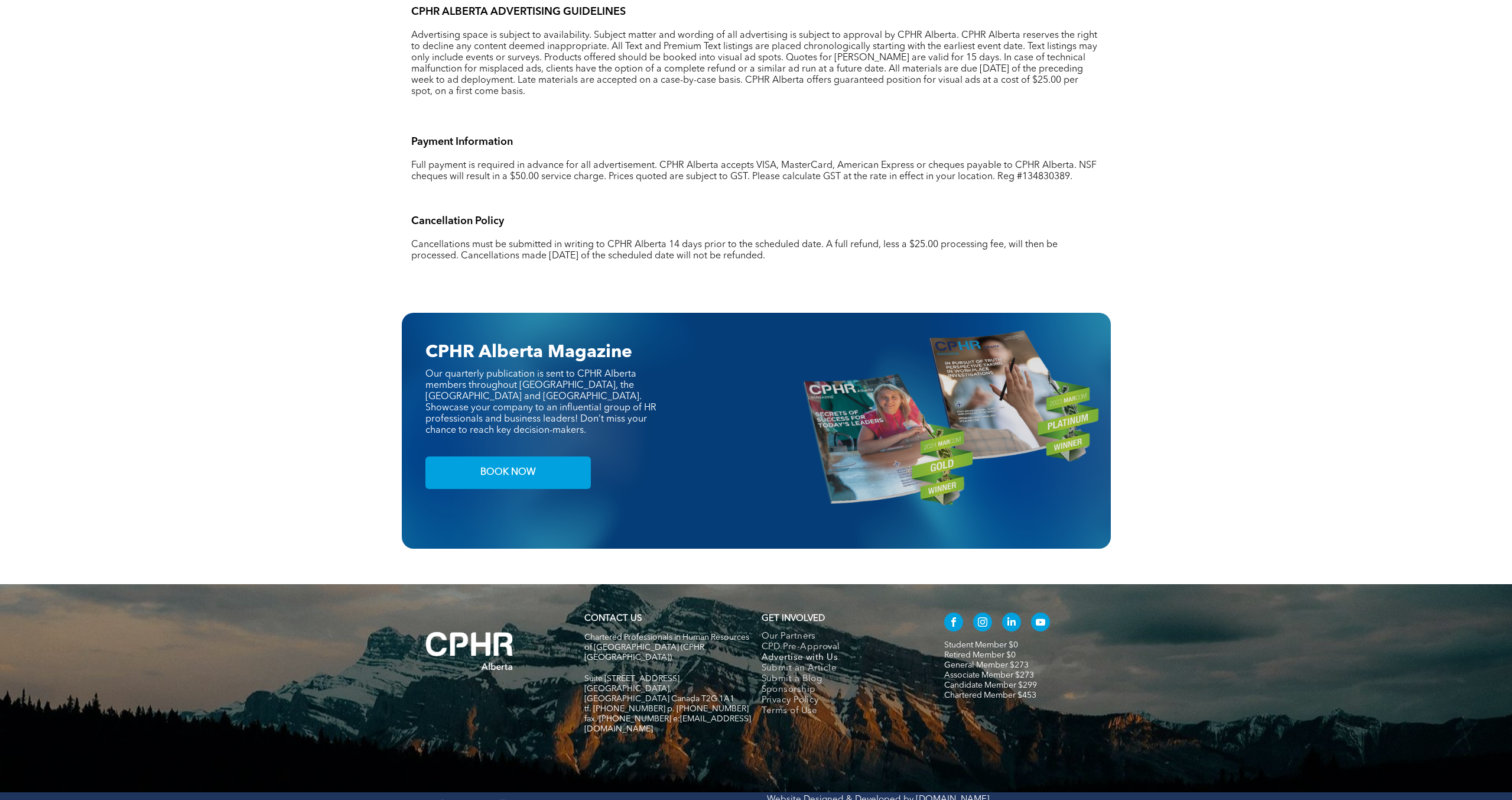
scroll to position [0, 0]
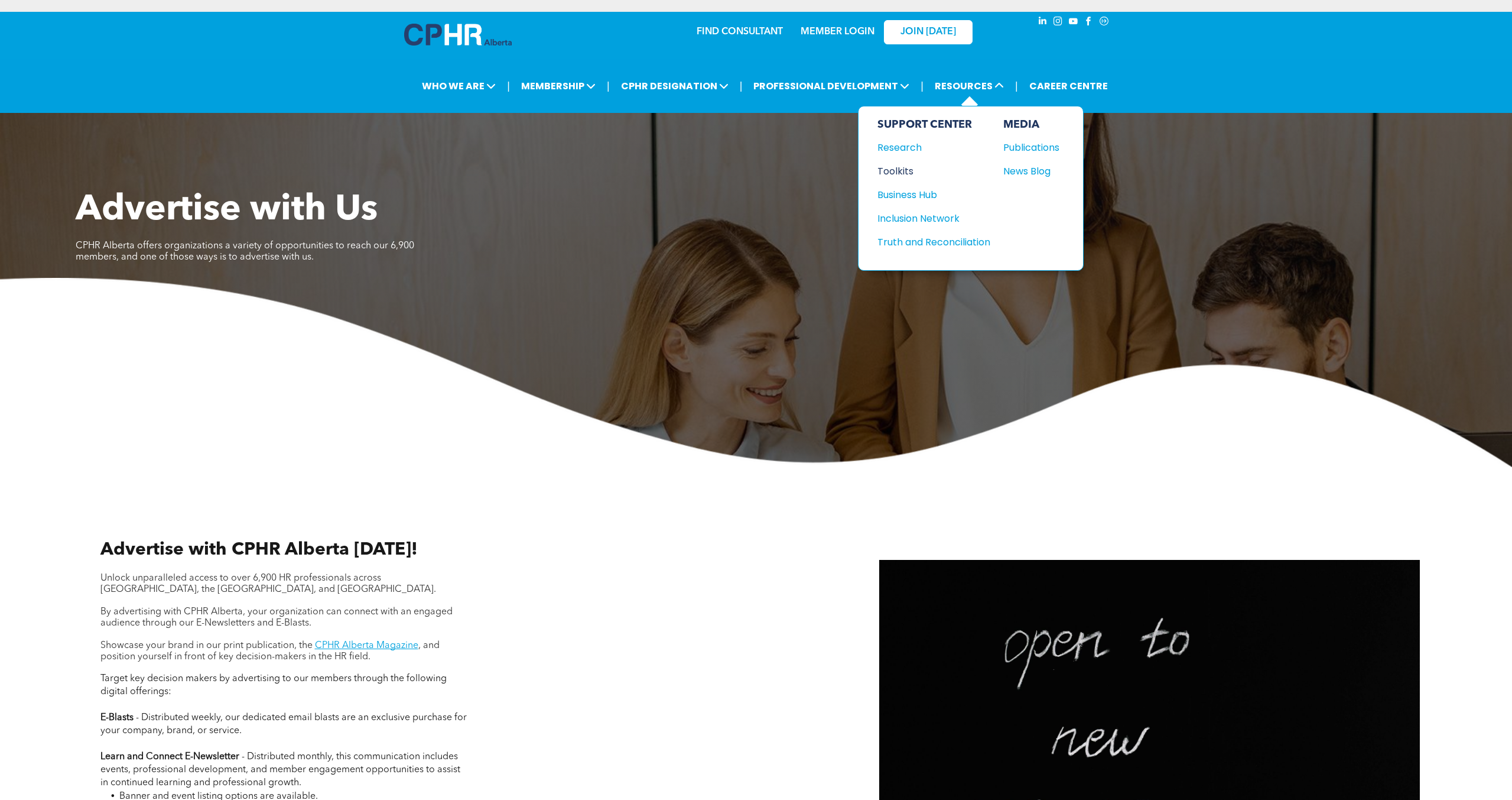
click at [897, 168] on div "Toolkits" at bounding box center [928, 170] width 102 height 15
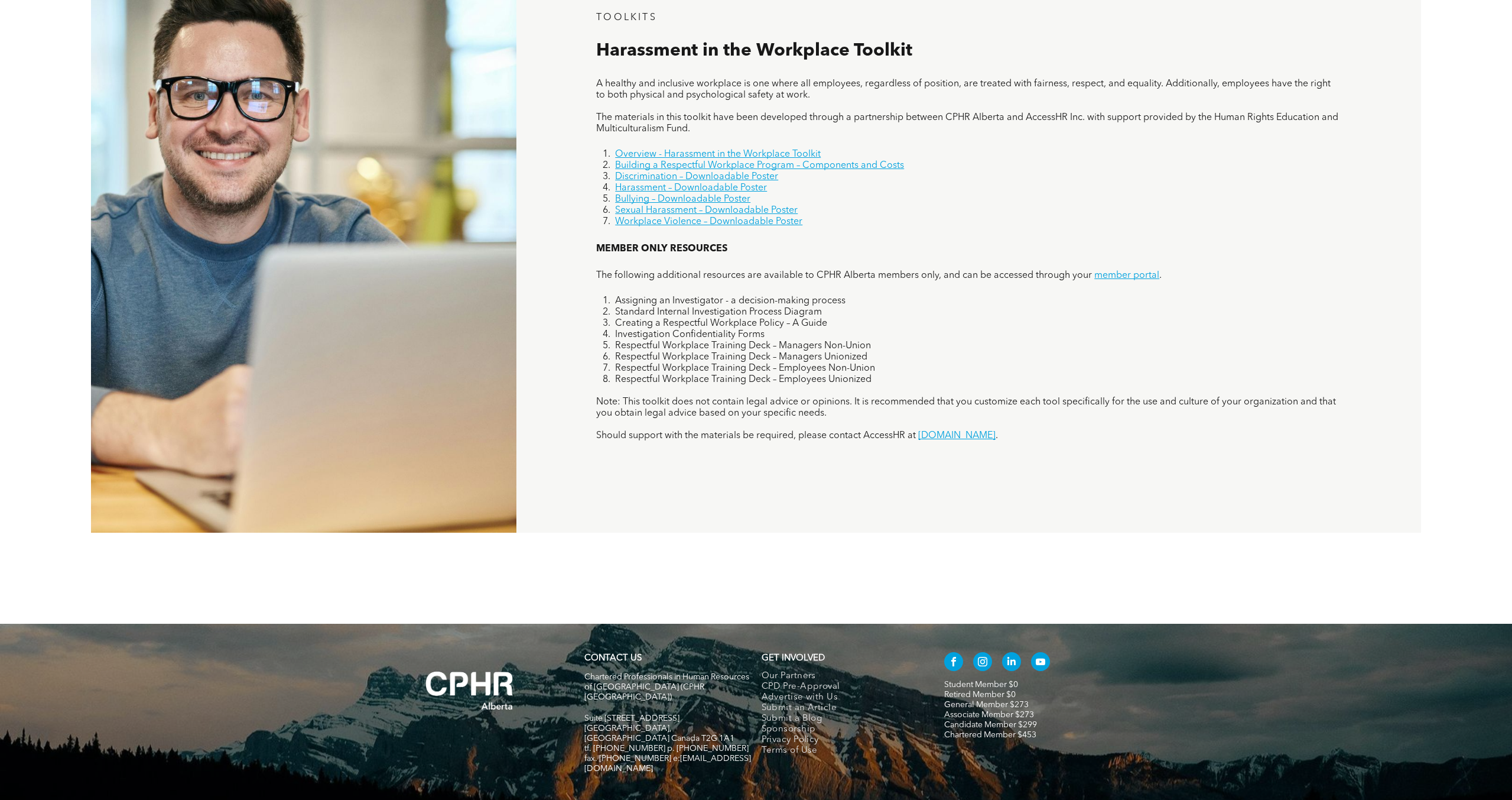
scroll to position [1002, 0]
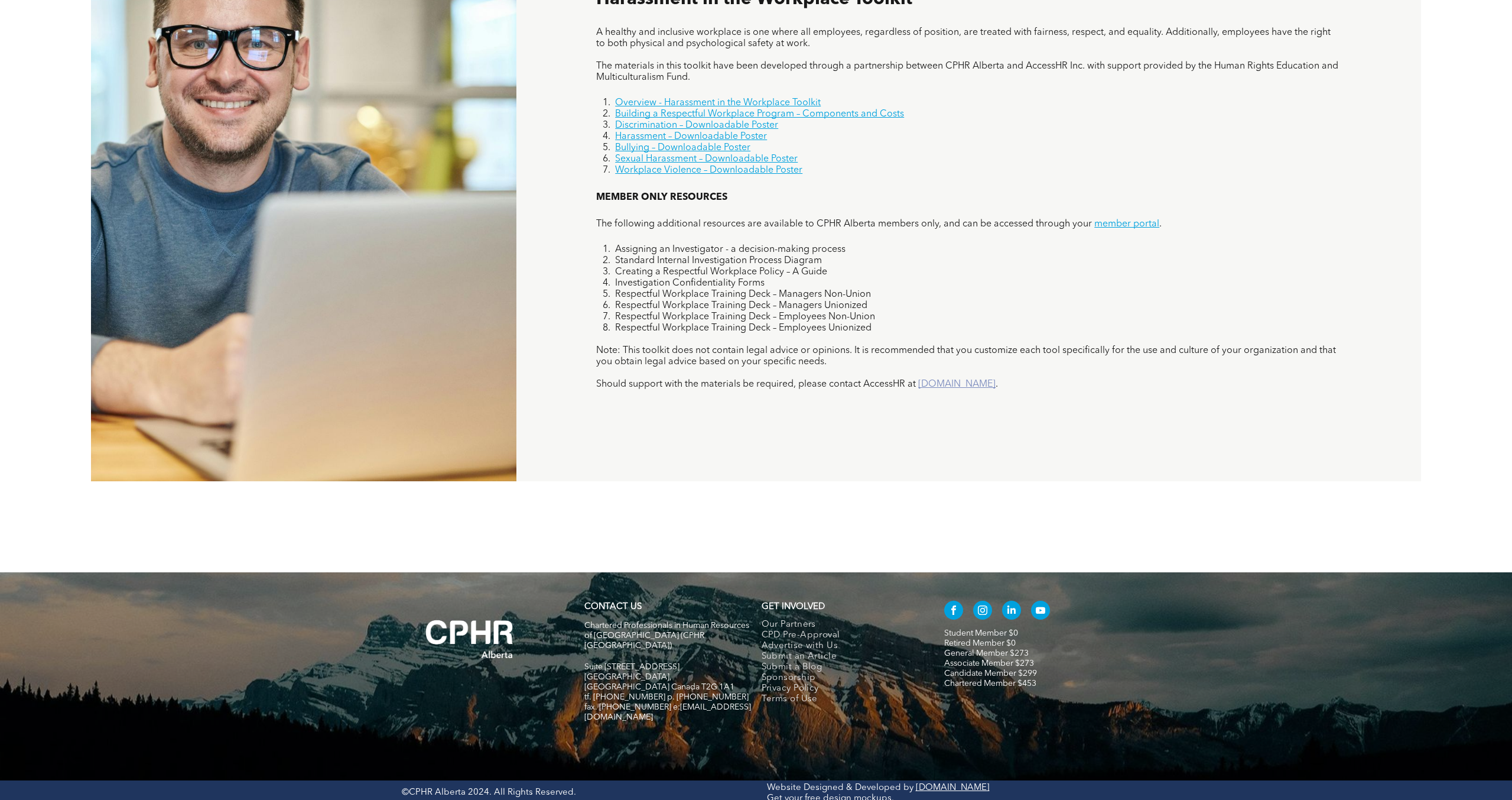
click at [984, 385] on link "[DOMAIN_NAME]" at bounding box center [956, 384] width 77 height 9
